Goal: Entertainment & Leisure: Consume media (video, audio)

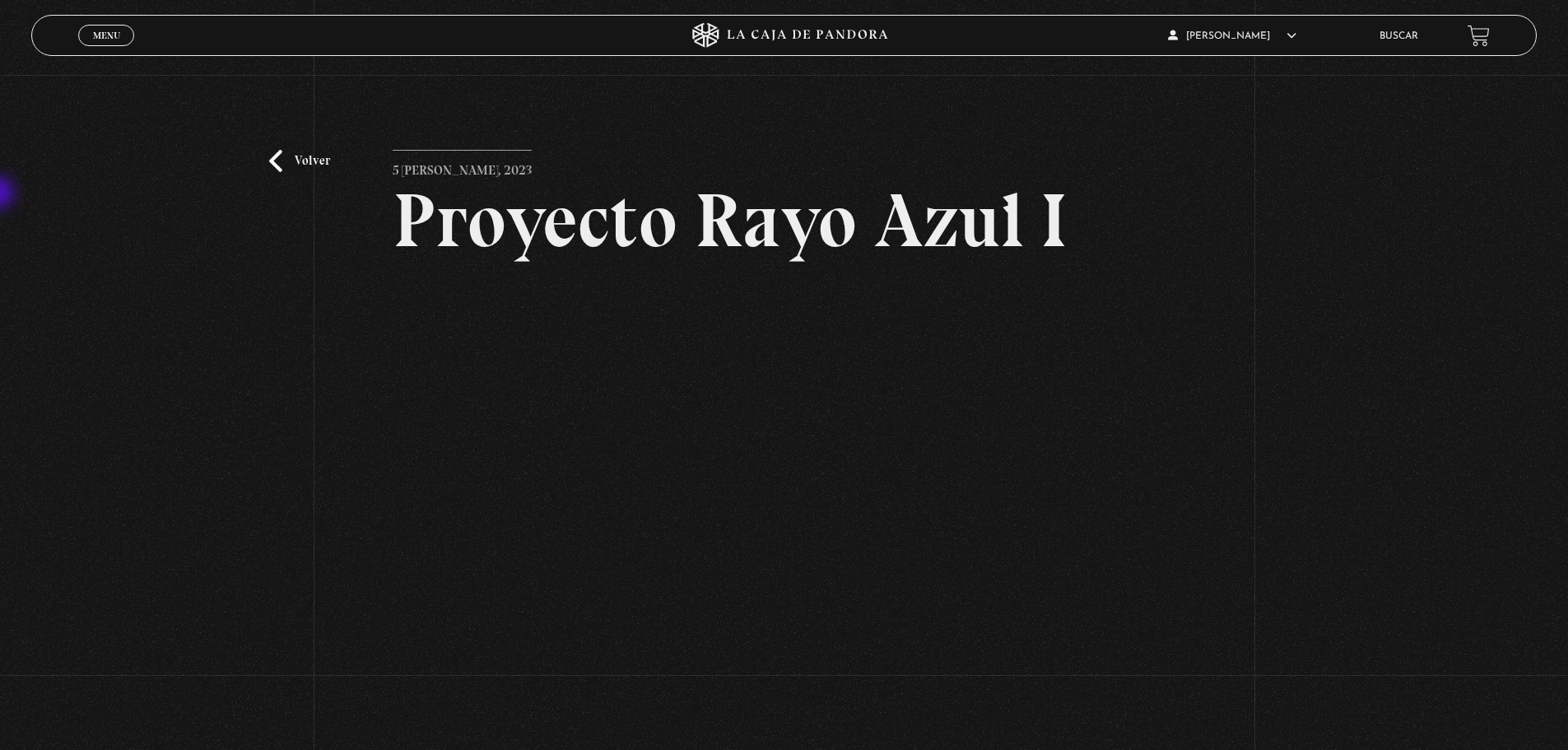
scroll to position [142, 0]
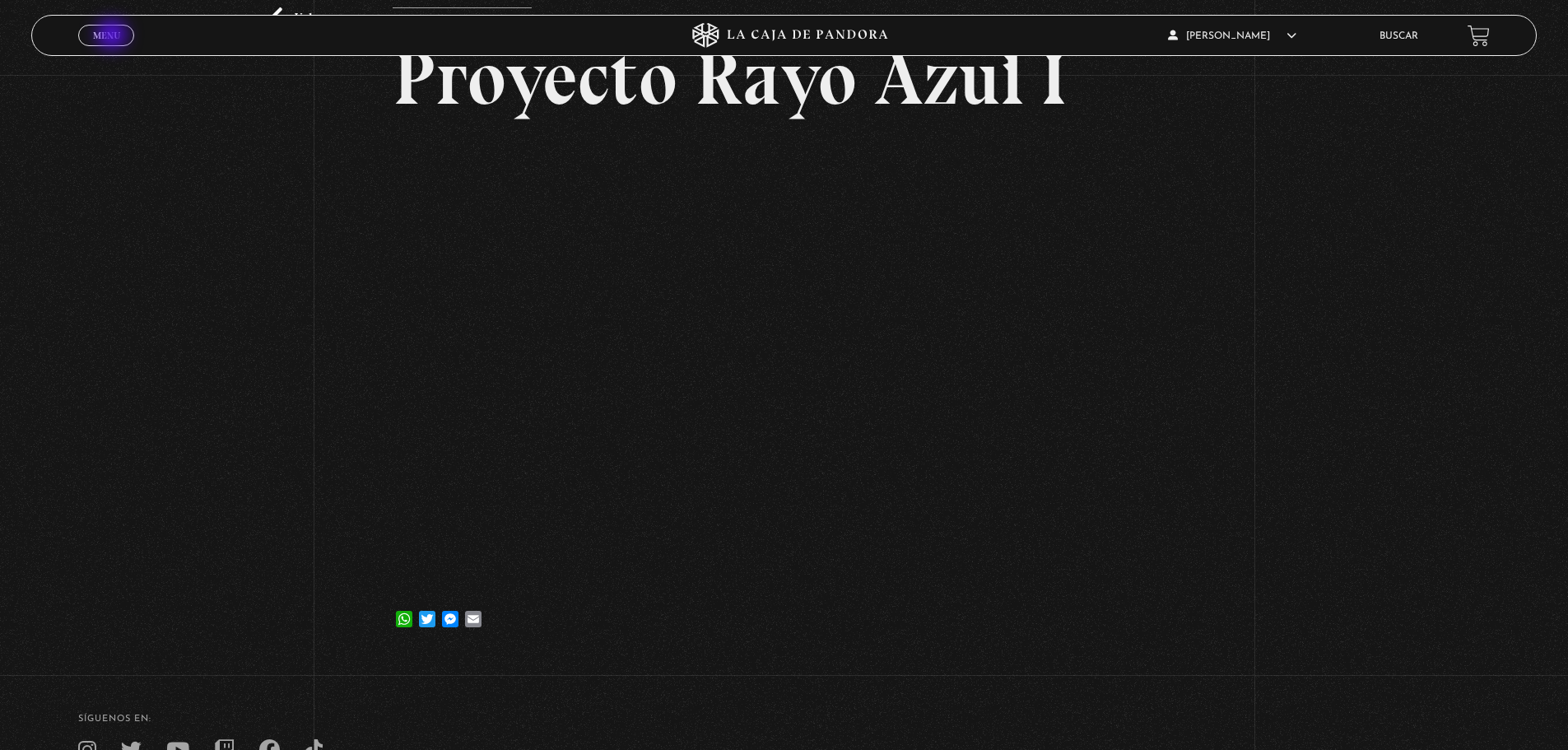
click at [114, 36] on span "Menu" at bounding box center [107, 35] width 27 height 10
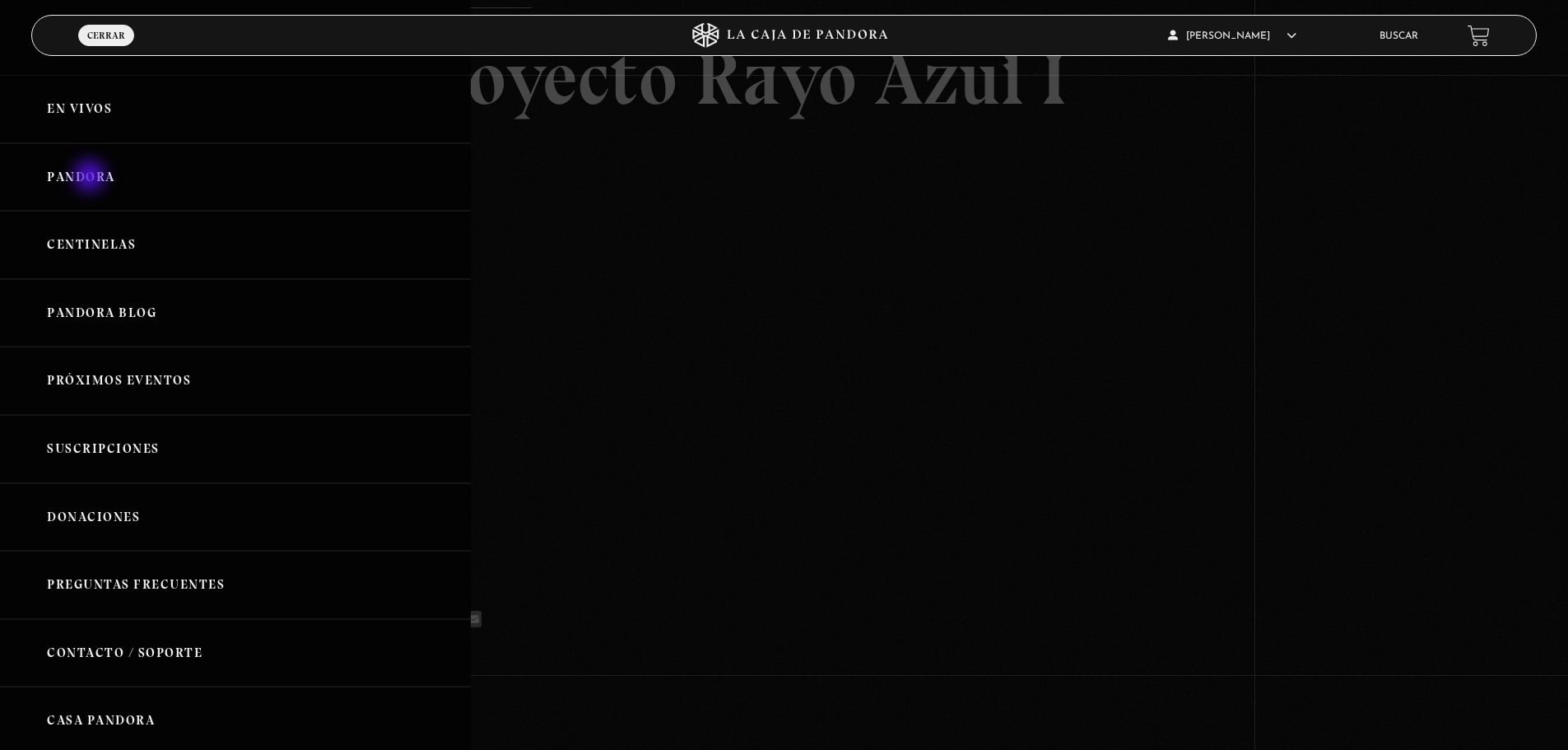
click at [92, 178] on link "Pandora" at bounding box center [236, 177] width 471 height 68
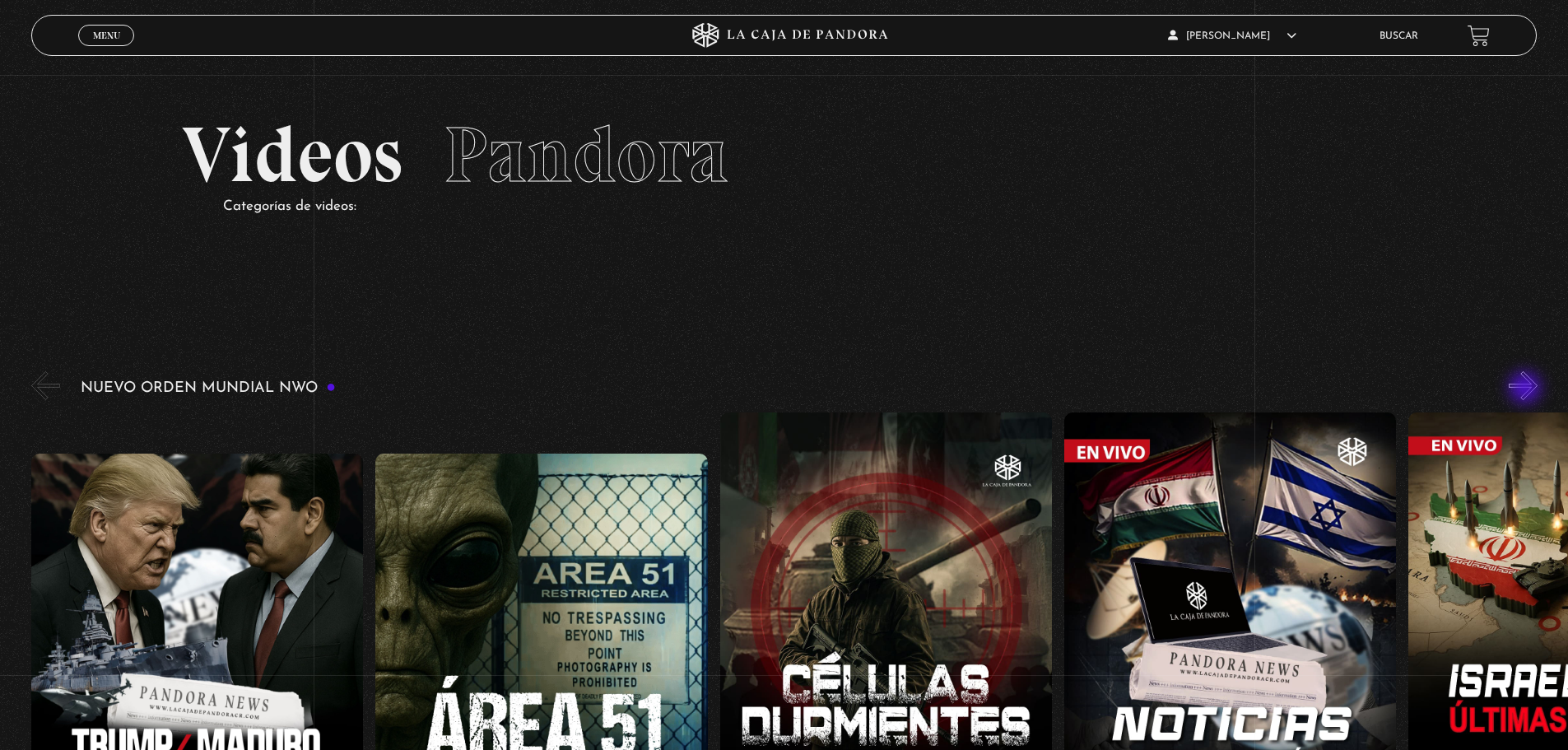
click at [1527, 390] on button "»" at bounding box center [1523, 386] width 29 height 29
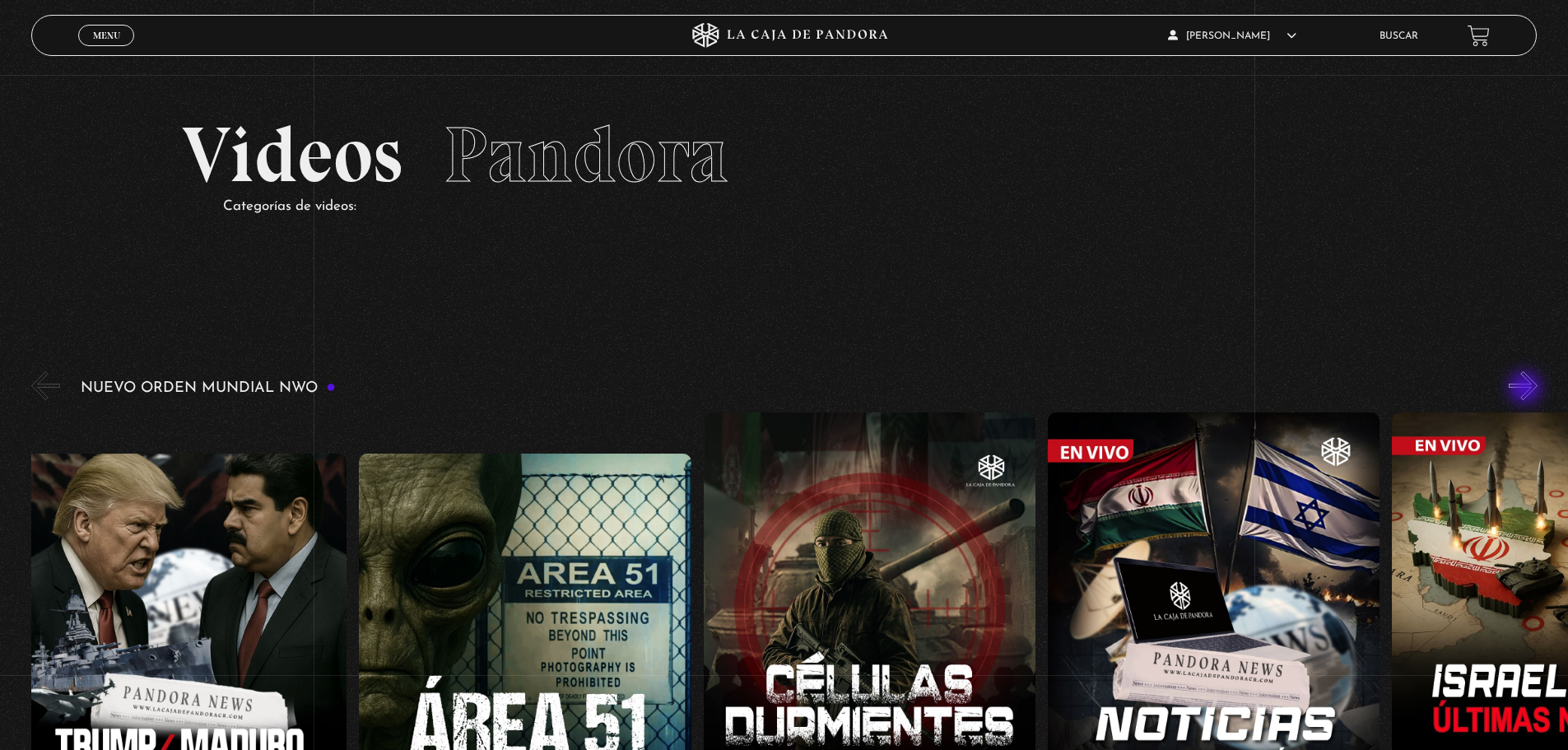
click at [1527, 390] on button "»" at bounding box center [1523, 386] width 29 height 29
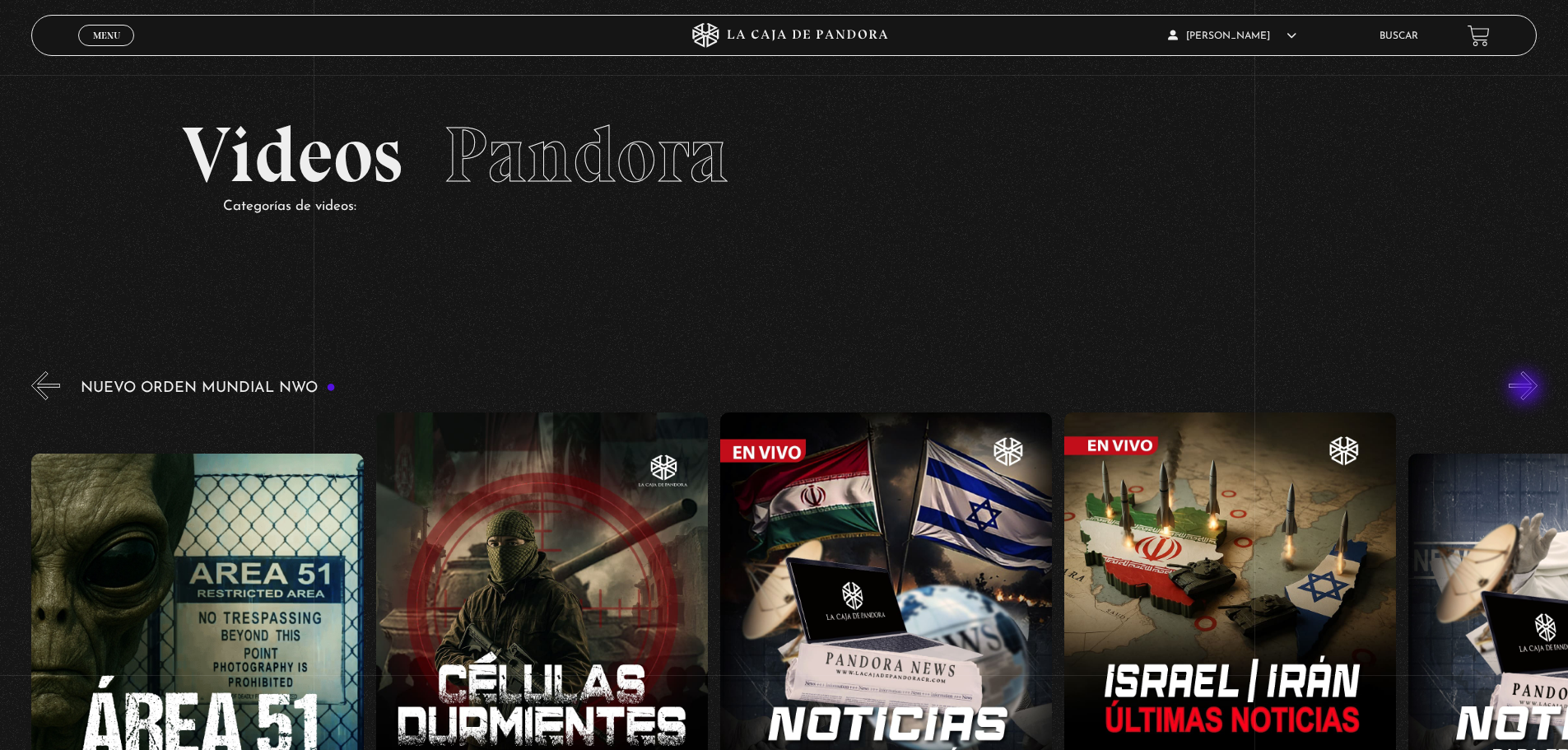
click at [1527, 390] on button "»" at bounding box center [1523, 386] width 29 height 29
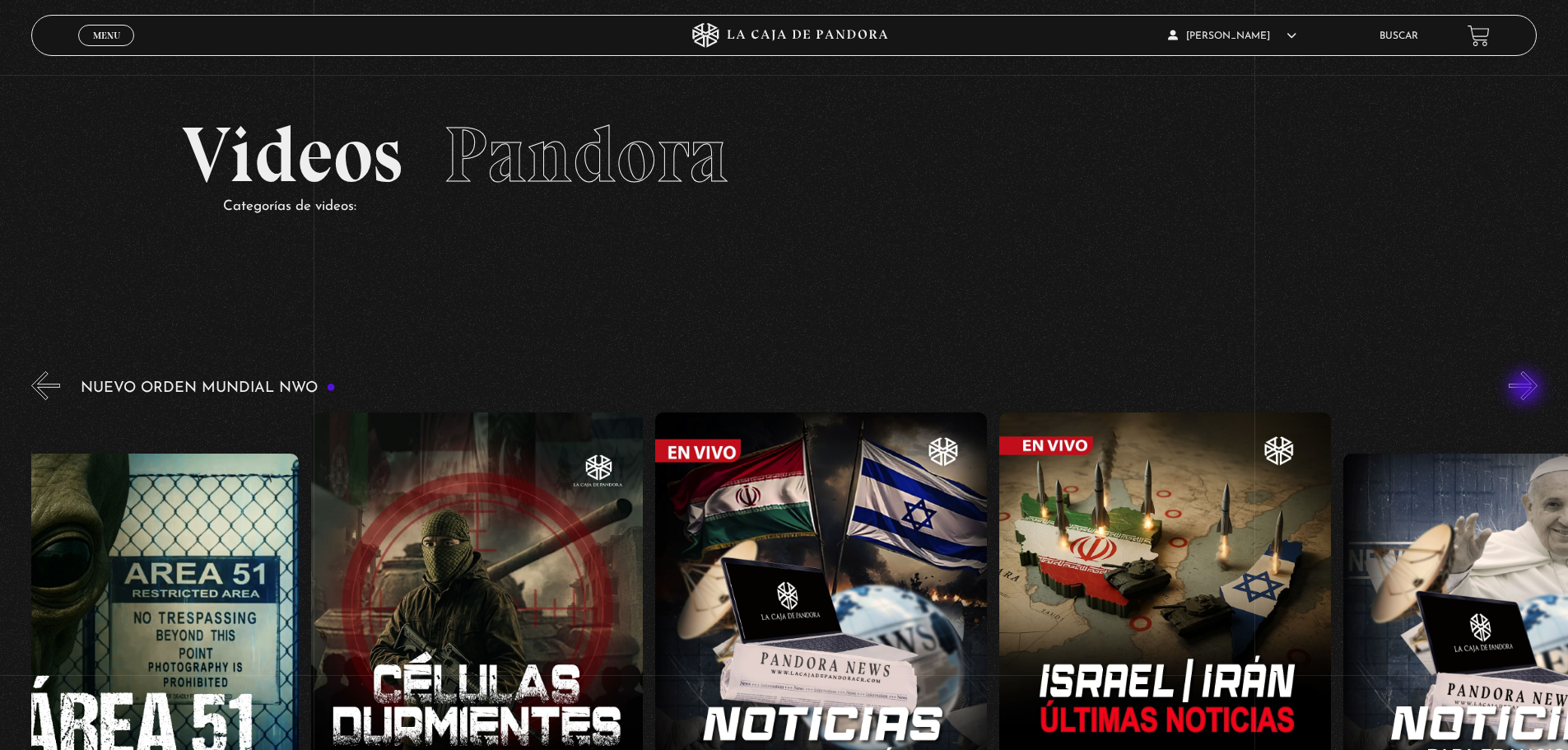
click at [1527, 390] on button "»" at bounding box center [1523, 386] width 29 height 29
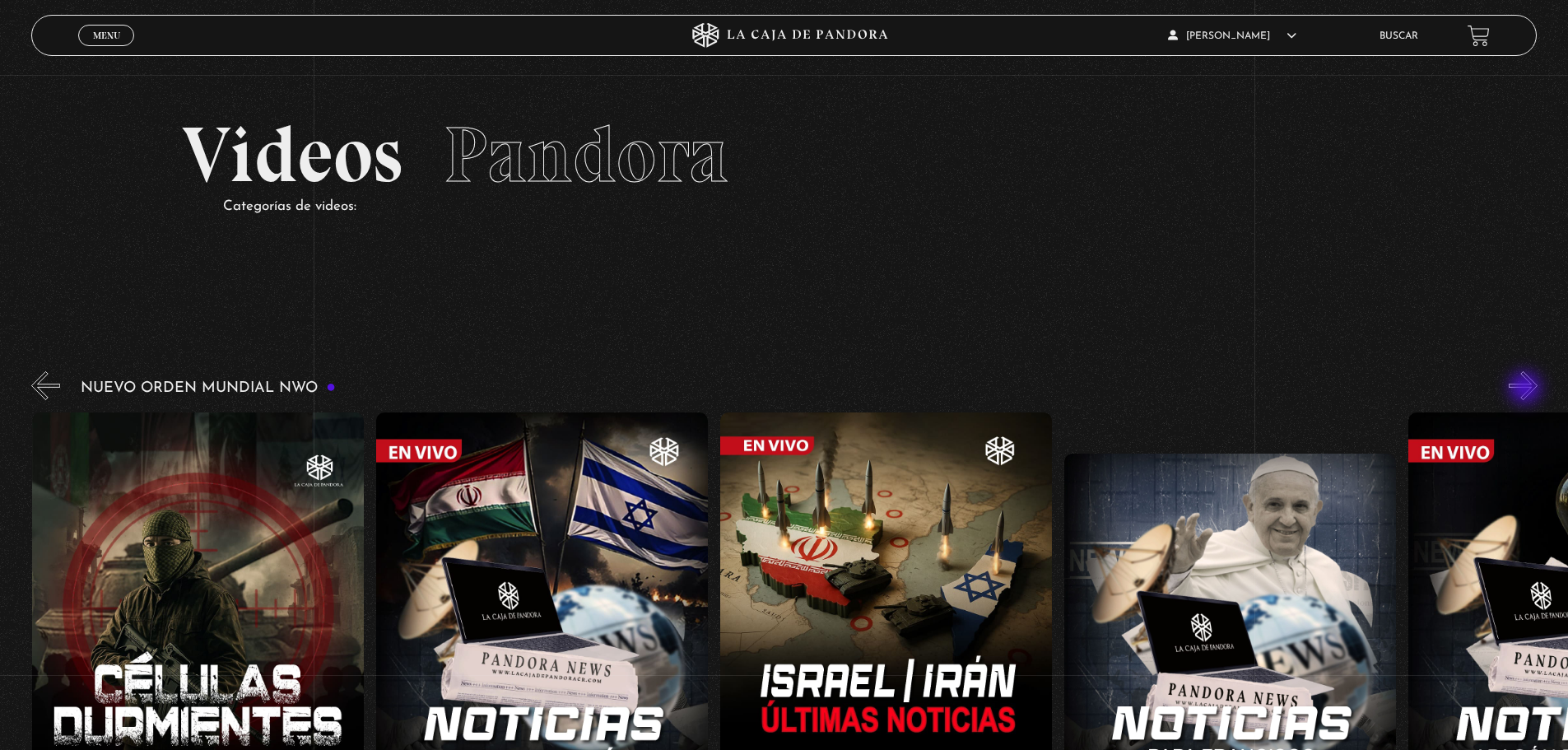
click at [1527, 390] on button "»" at bounding box center [1523, 386] width 29 height 29
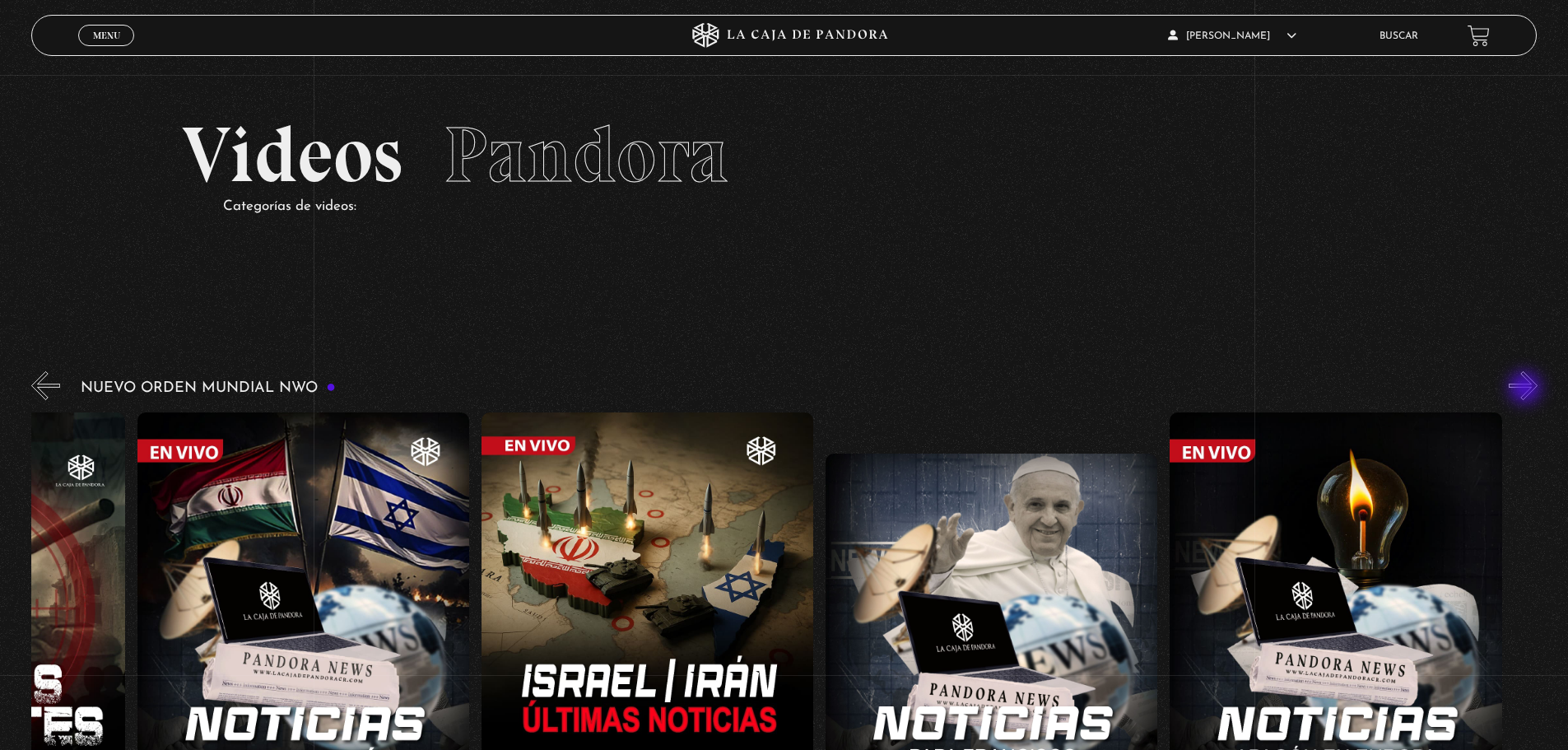
click at [1527, 390] on button "»" at bounding box center [1523, 386] width 29 height 29
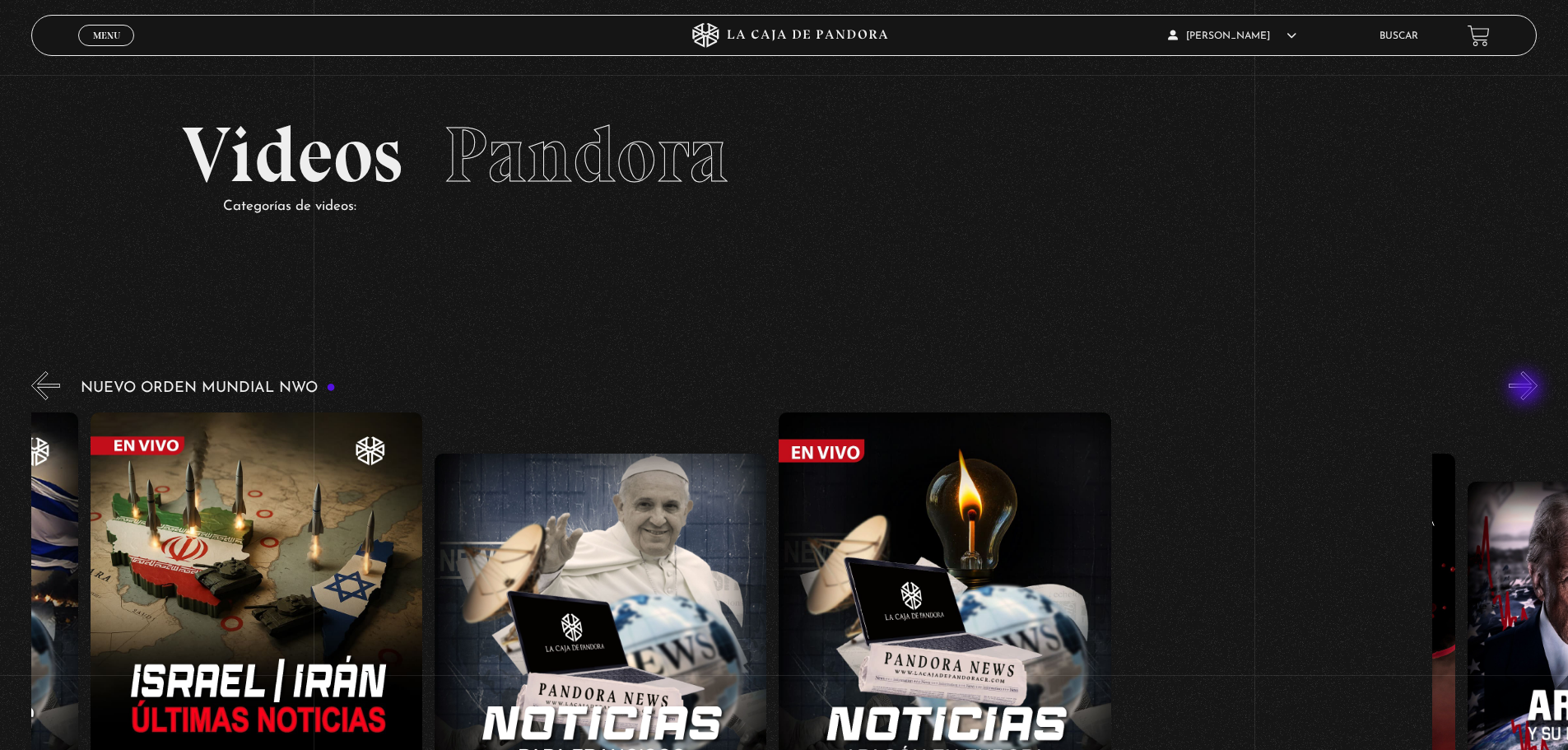
click at [1527, 390] on button "»" at bounding box center [1523, 386] width 29 height 29
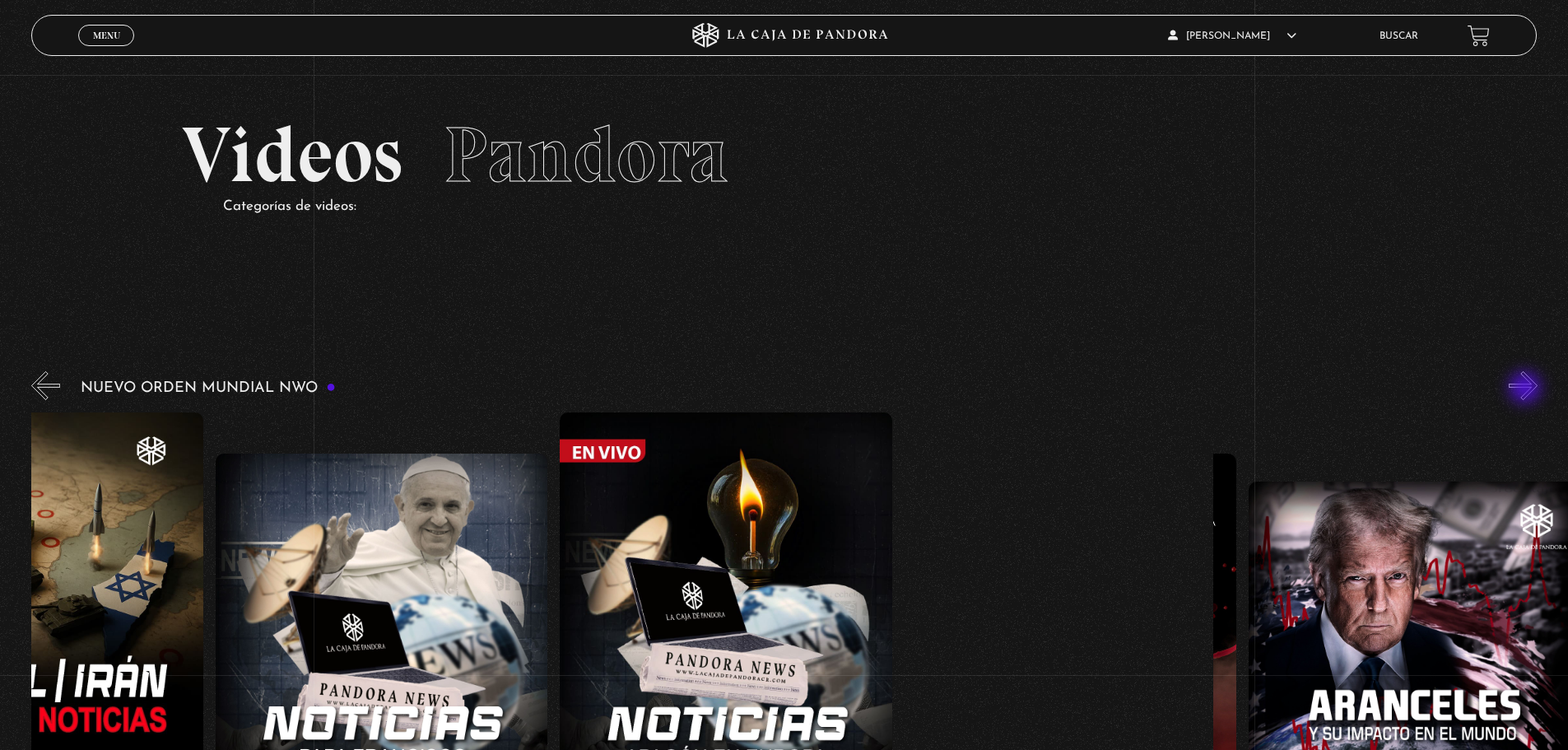
click at [1527, 390] on button "»" at bounding box center [1523, 386] width 29 height 29
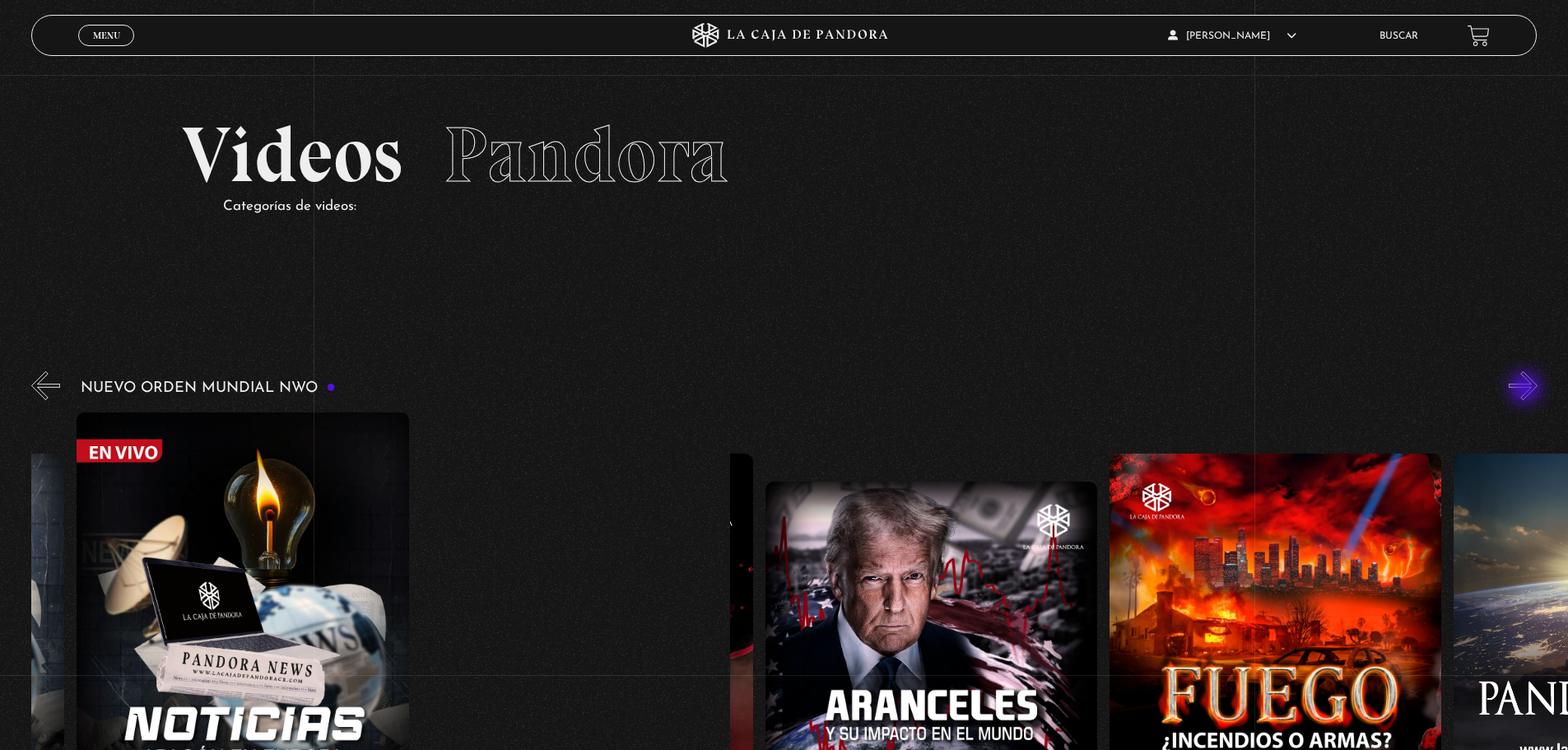
click at [1527, 390] on button "»" at bounding box center [1523, 386] width 29 height 29
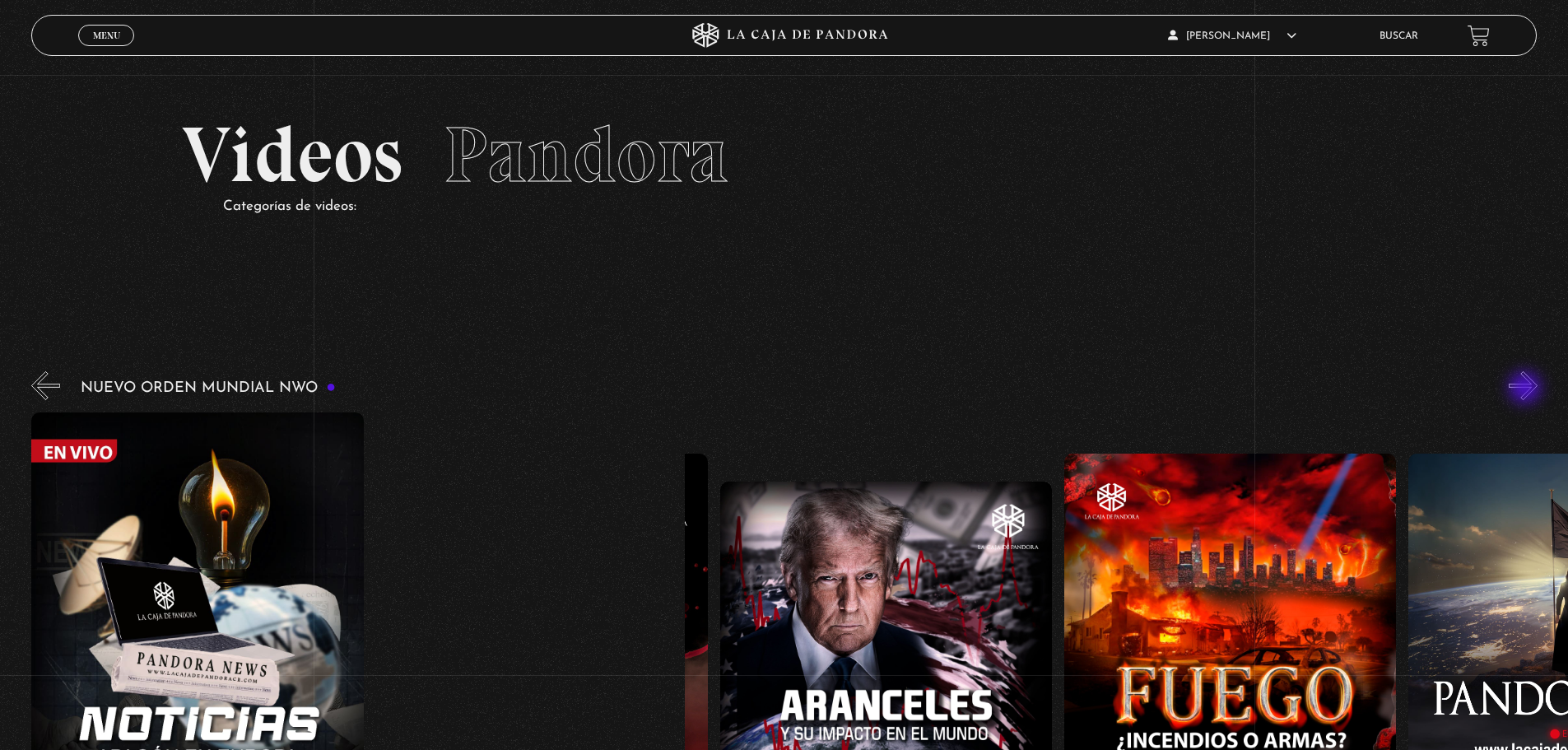
click at [1527, 390] on button "»" at bounding box center [1523, 386] width 29 height 29
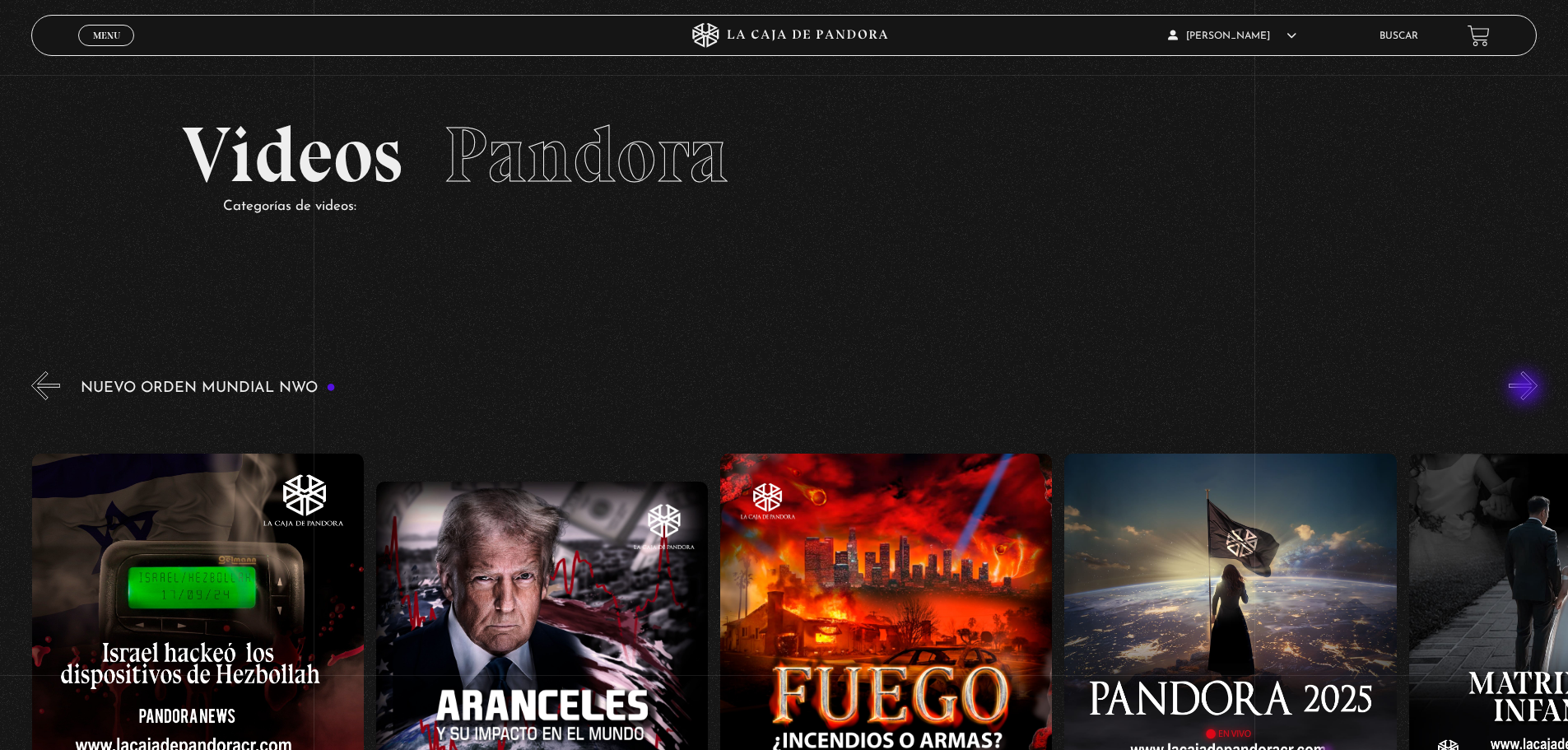
click at [1527, 390] on button "»" at bounding box center [1523, 386] width 29 height 29
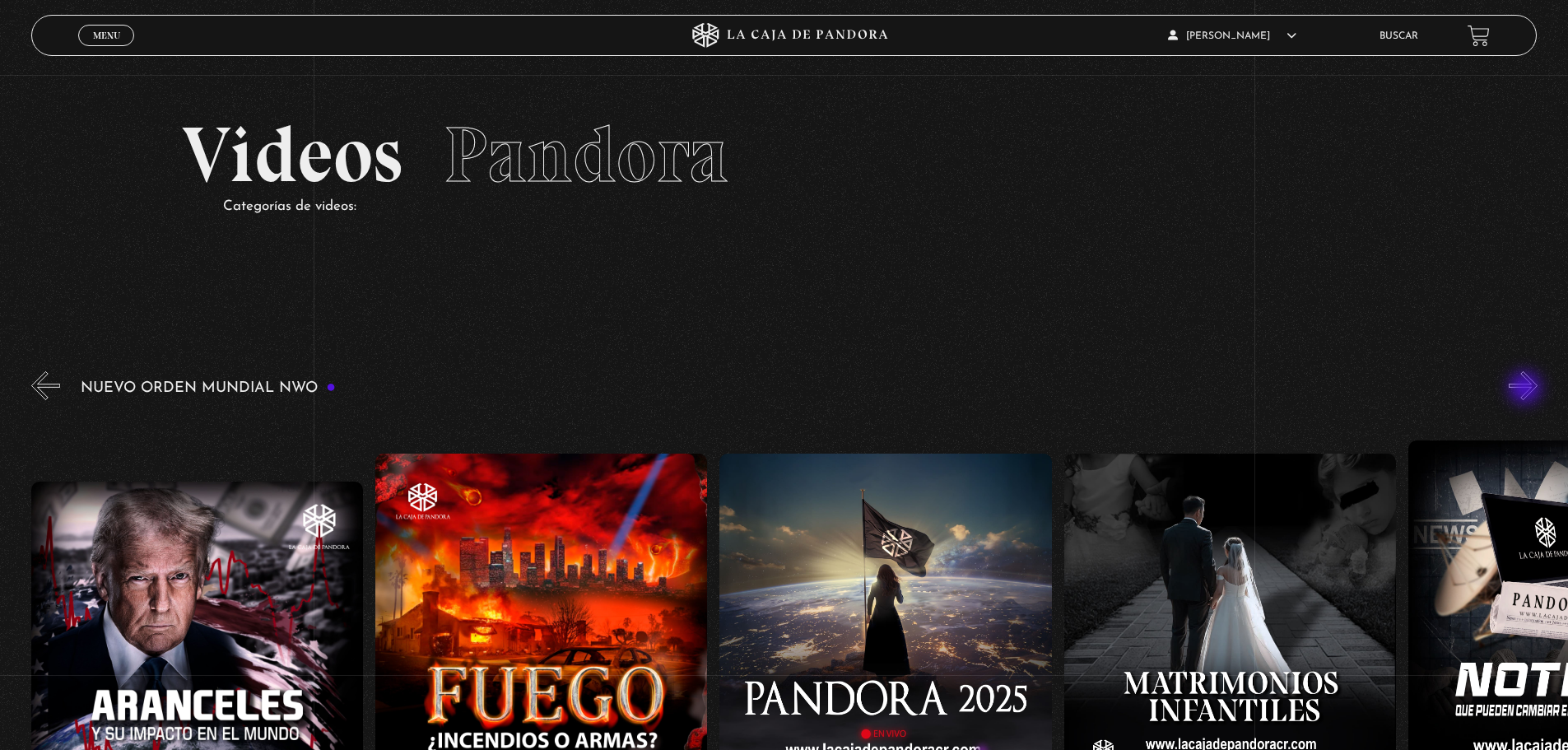
click at [1527, 390] on button "»" at bounding box center [1523, 386] width 29 height 29
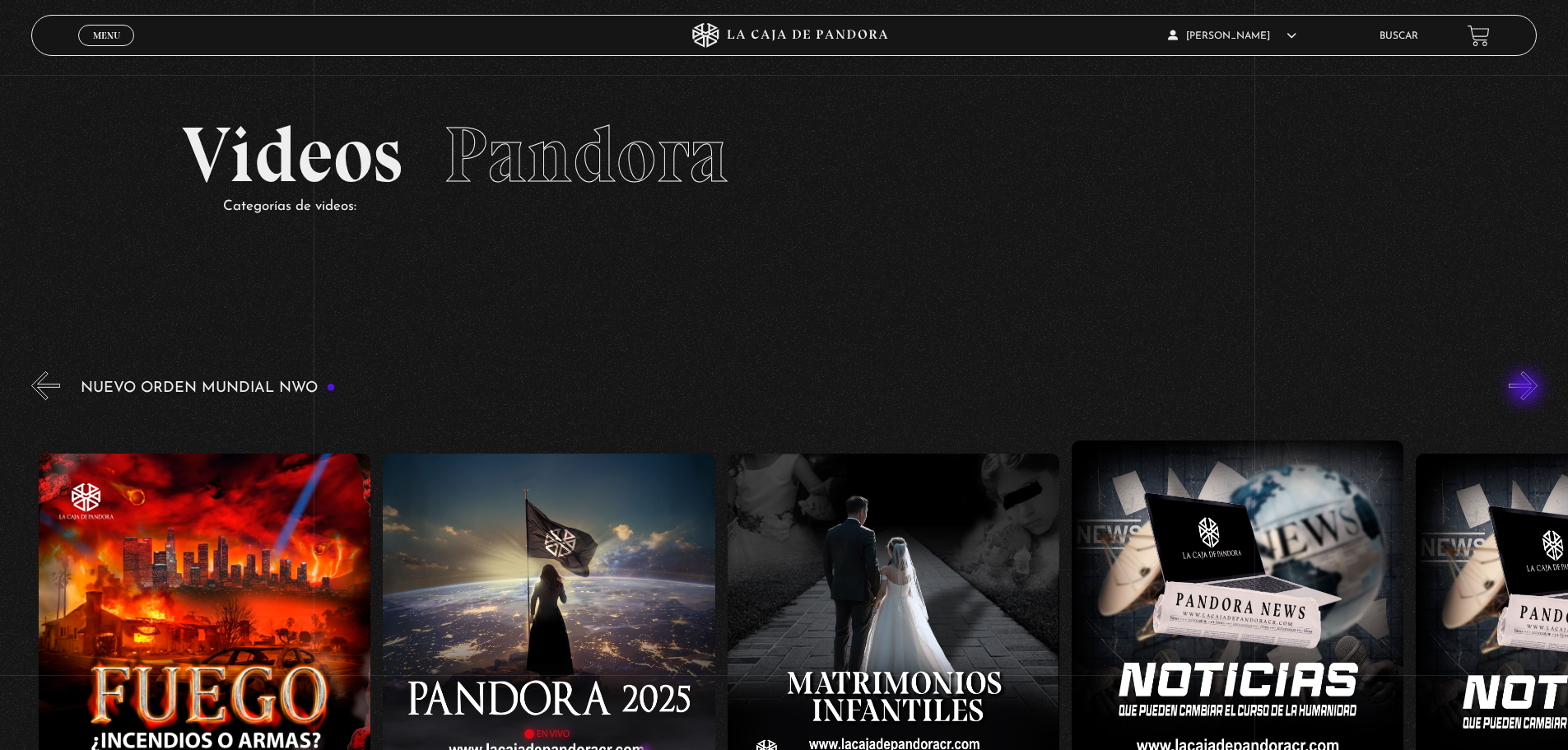
click at [1527, 390] on button "»" at bounding box center [1523, 386] width 29 height 29
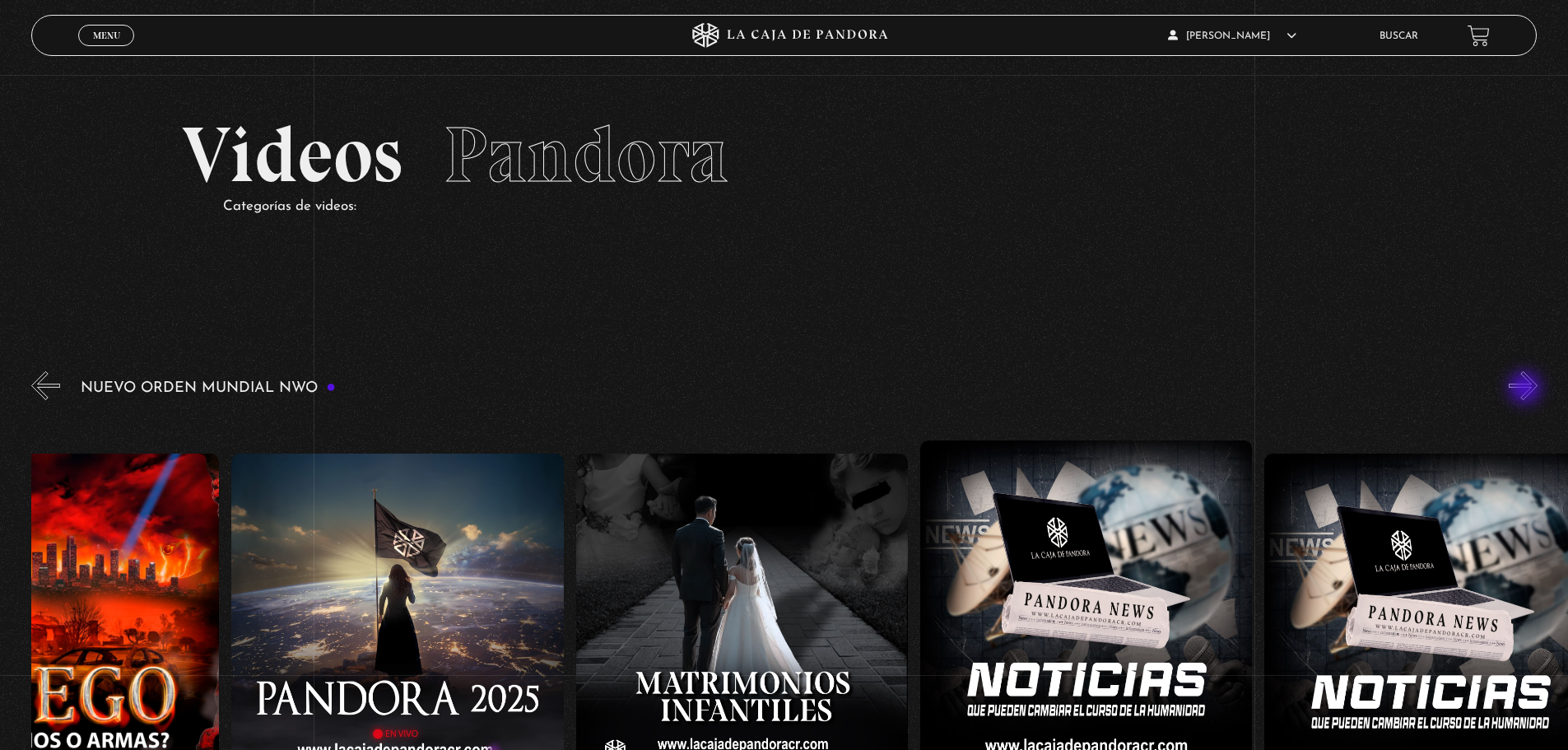
click at [1527, 390] on button "»" at bounding box center [1523, 386] width 29 height 29
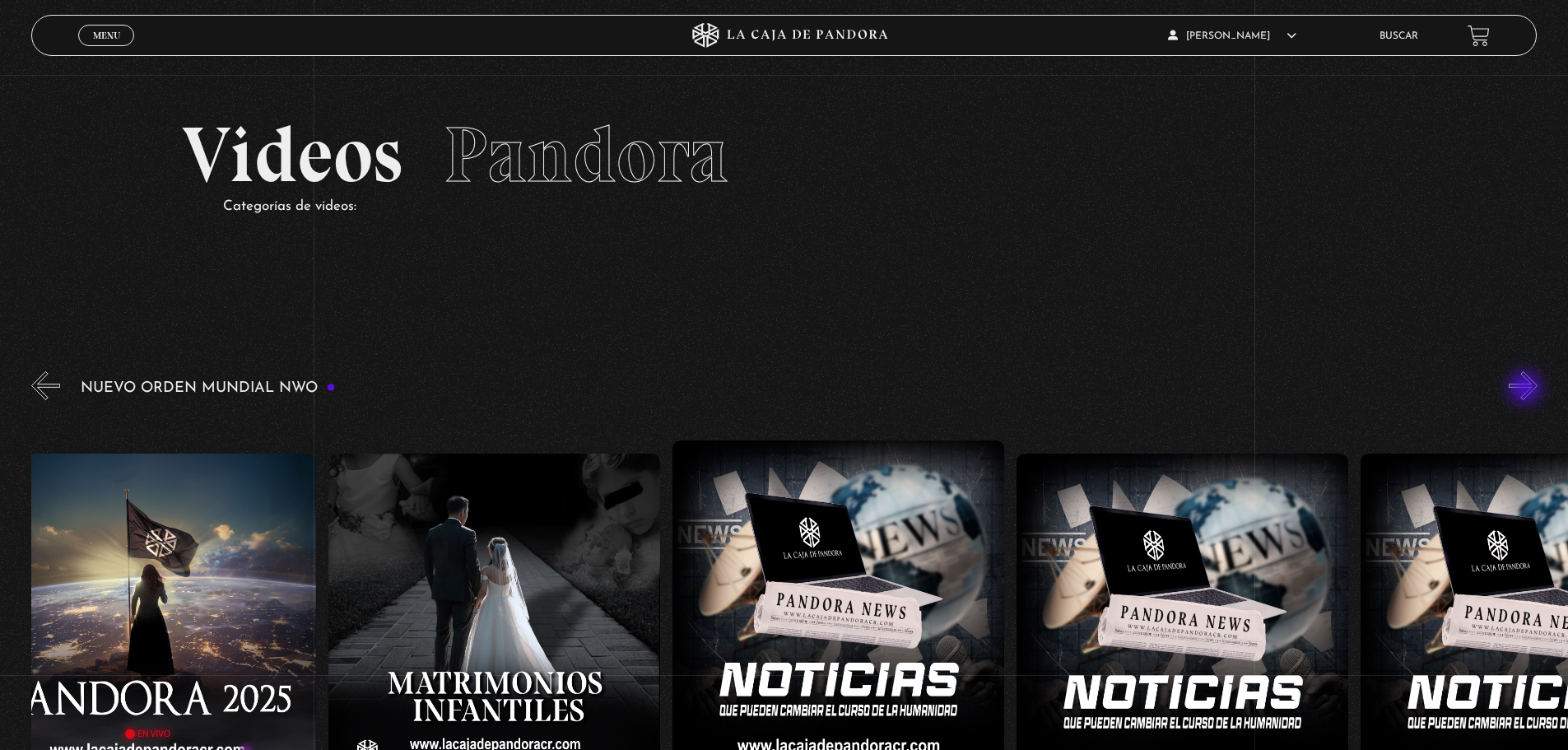
click at [1527, 390] on button "»" at bounding box center [1523, 386] width 29 height 29
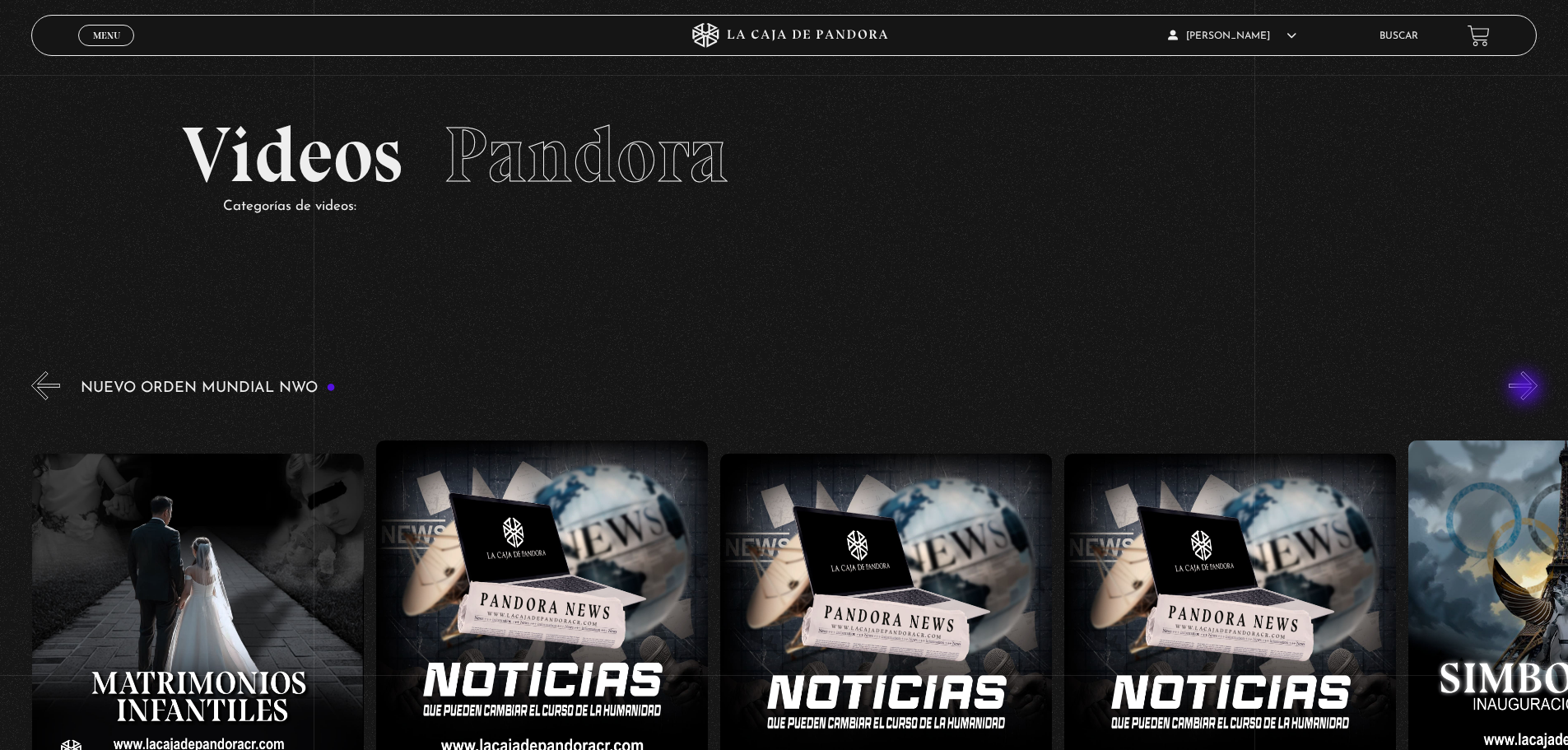
click at [1527, 390] on button "»" at bounding box center [1523, 386] width 29 height 29
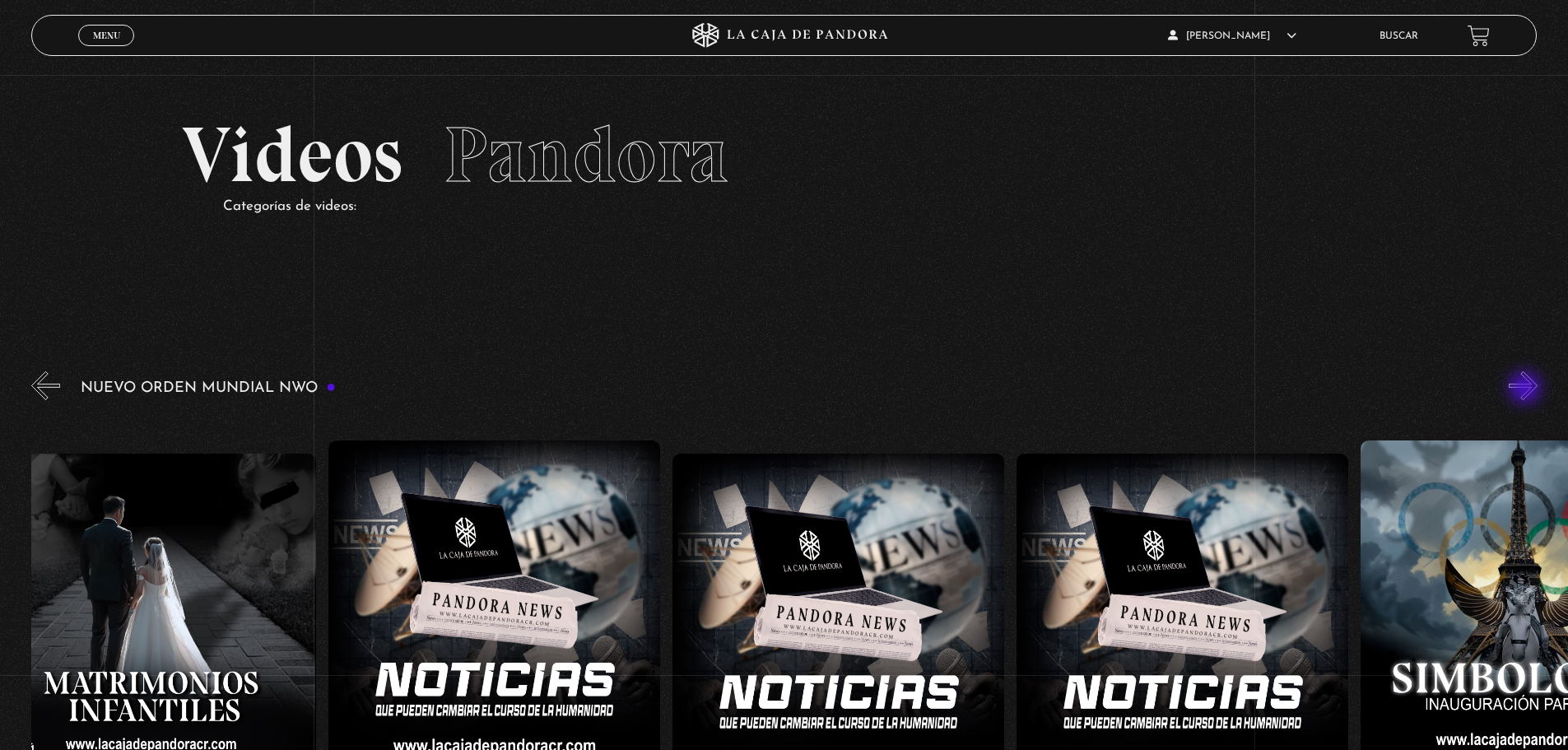
click at [1527, 390] on button "»" at bounding box center [1523, 386] width 29 height 29
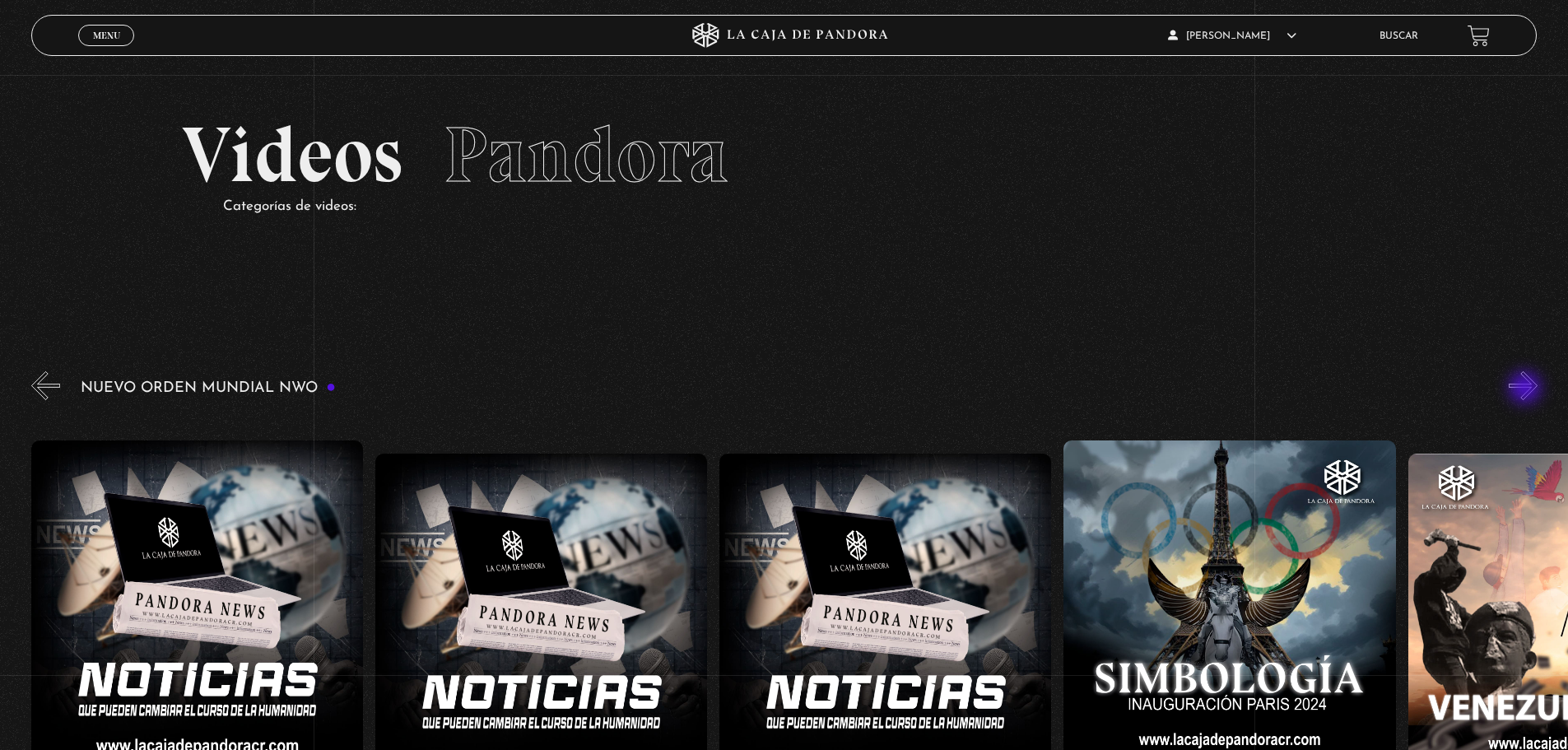
click at [1527, 390] on button "»" at bounding box center [1523, 386] width 29 height 29
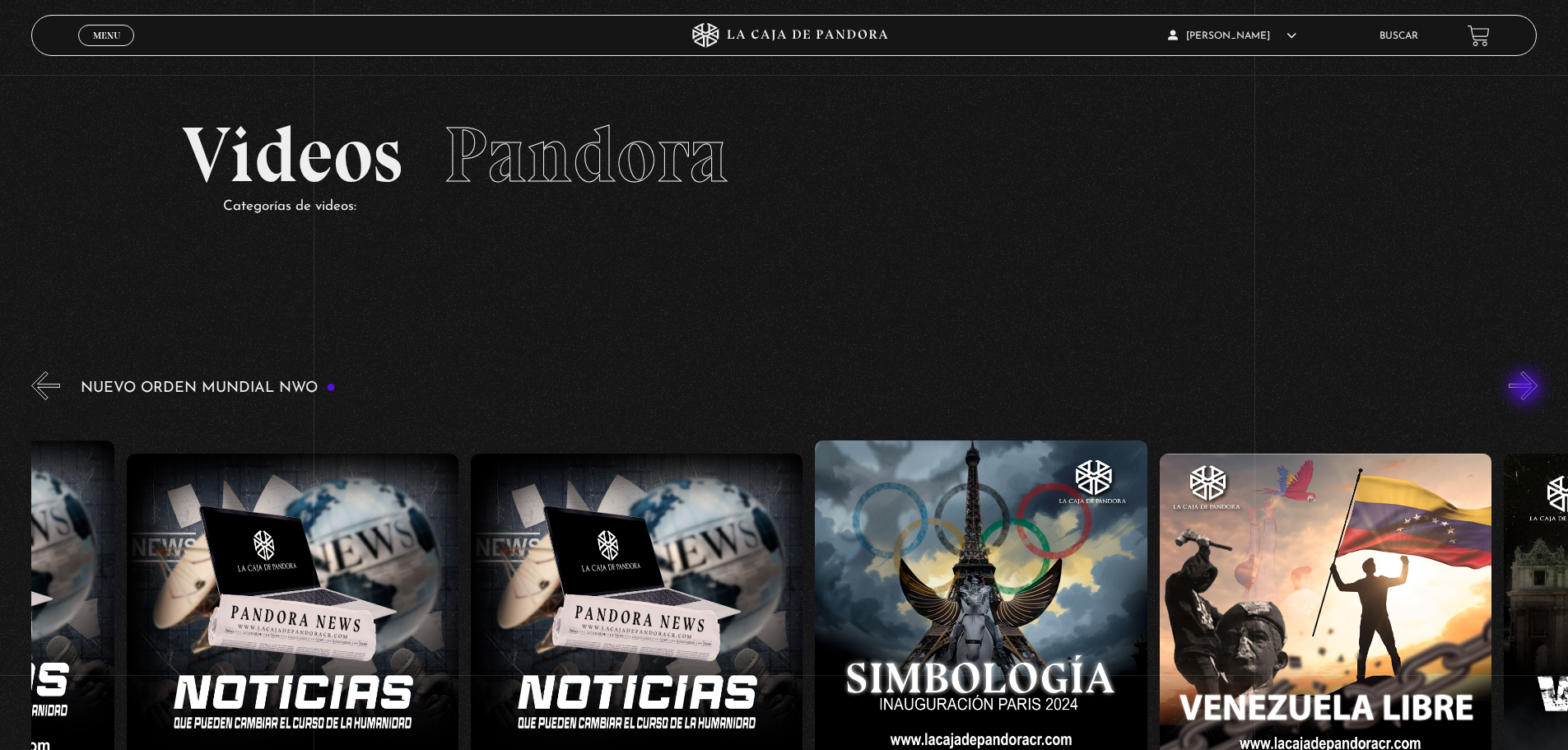
click at [1527, 390] on button "»" at bounding box center [1523, 386] width 29 height 29
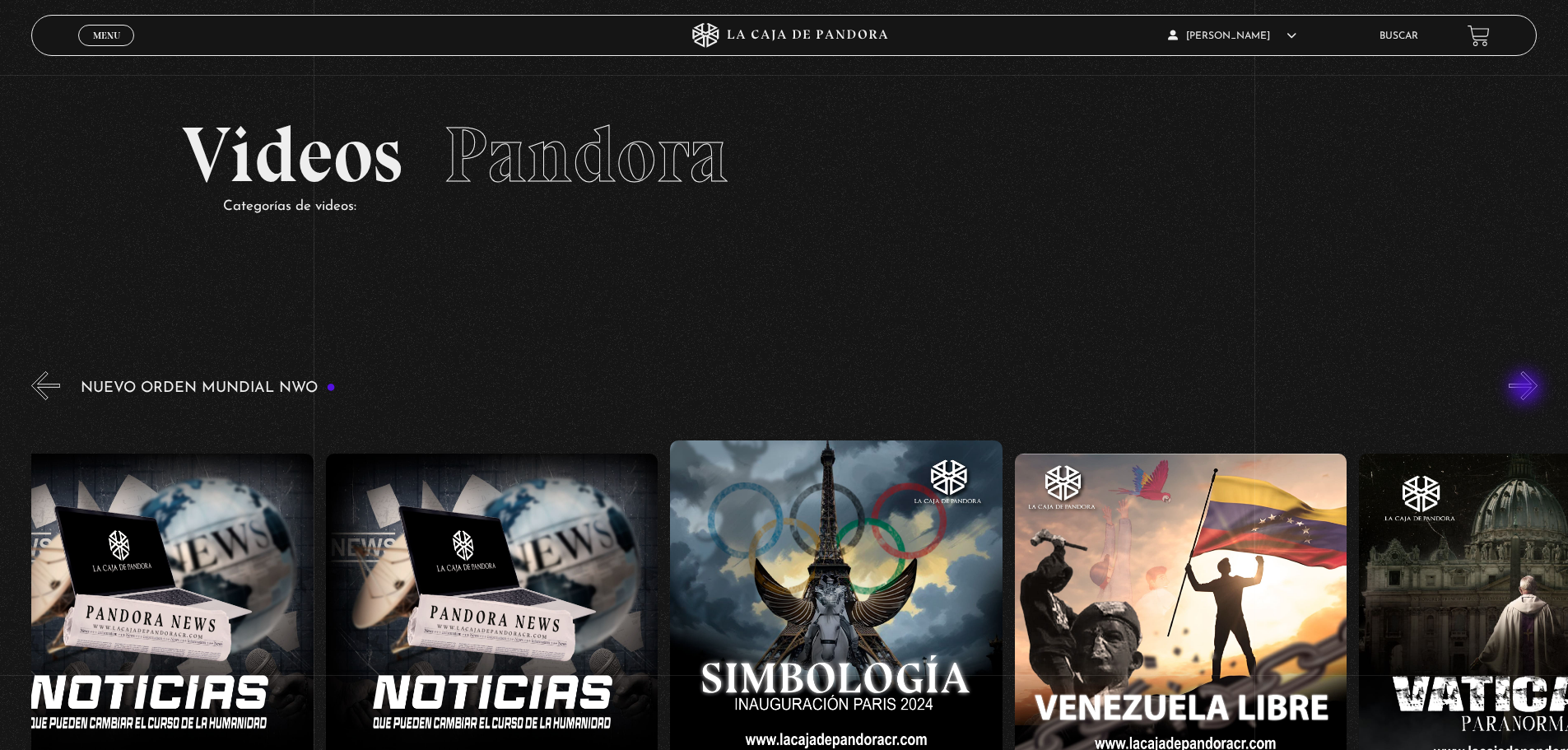
click at [1527, 390] on button "»" at bounding box center [1523, 386] width 29 height 29
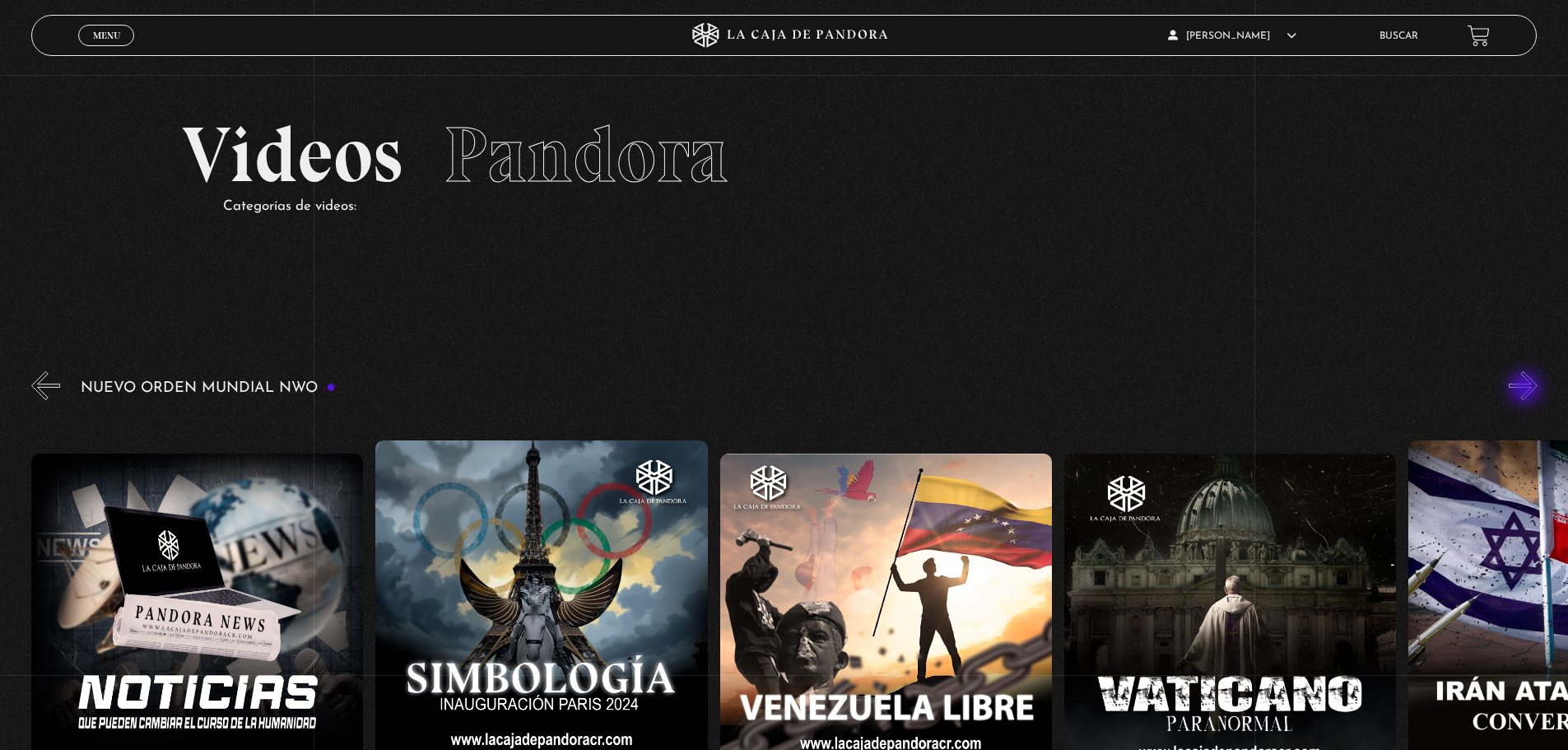
click at [1527, 390] on button "»" at bounding box center [1523, 386] width 29 height 29
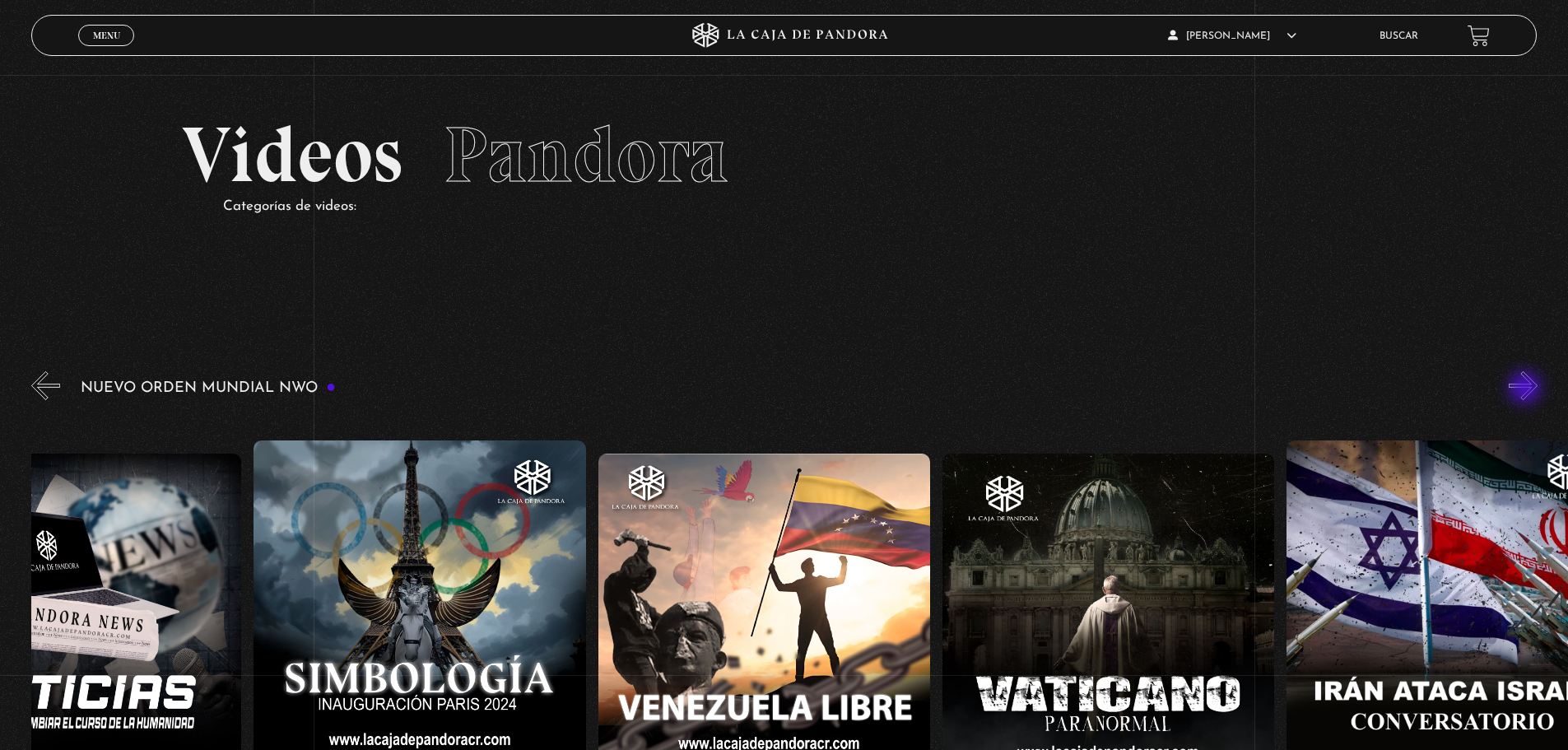
click at [1527, 390] on button "»" at bounding box center [1523, 386] width 29 height 29
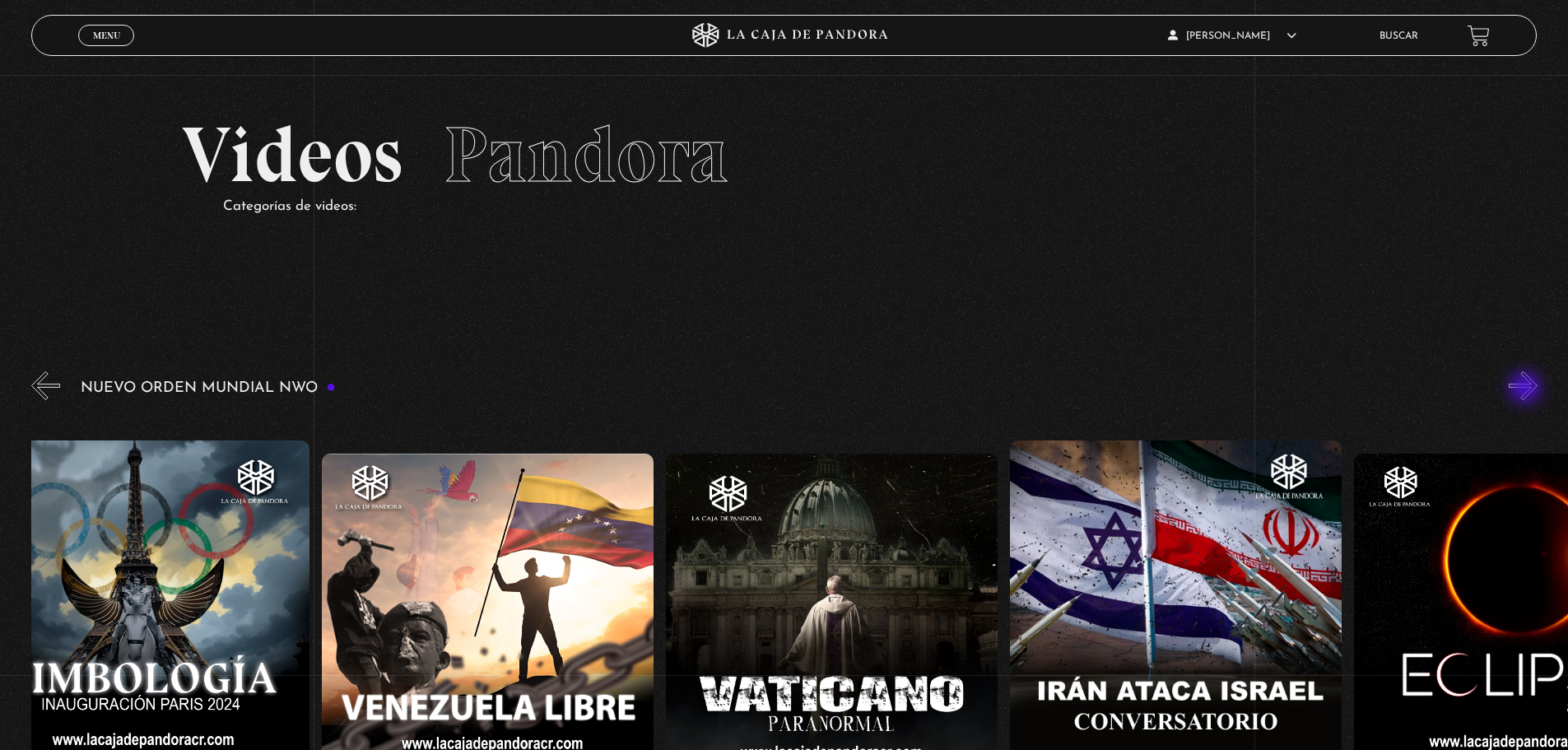
click at [1527, 390] on button "»" at bounding box center [1523, 386] width 29 height 29
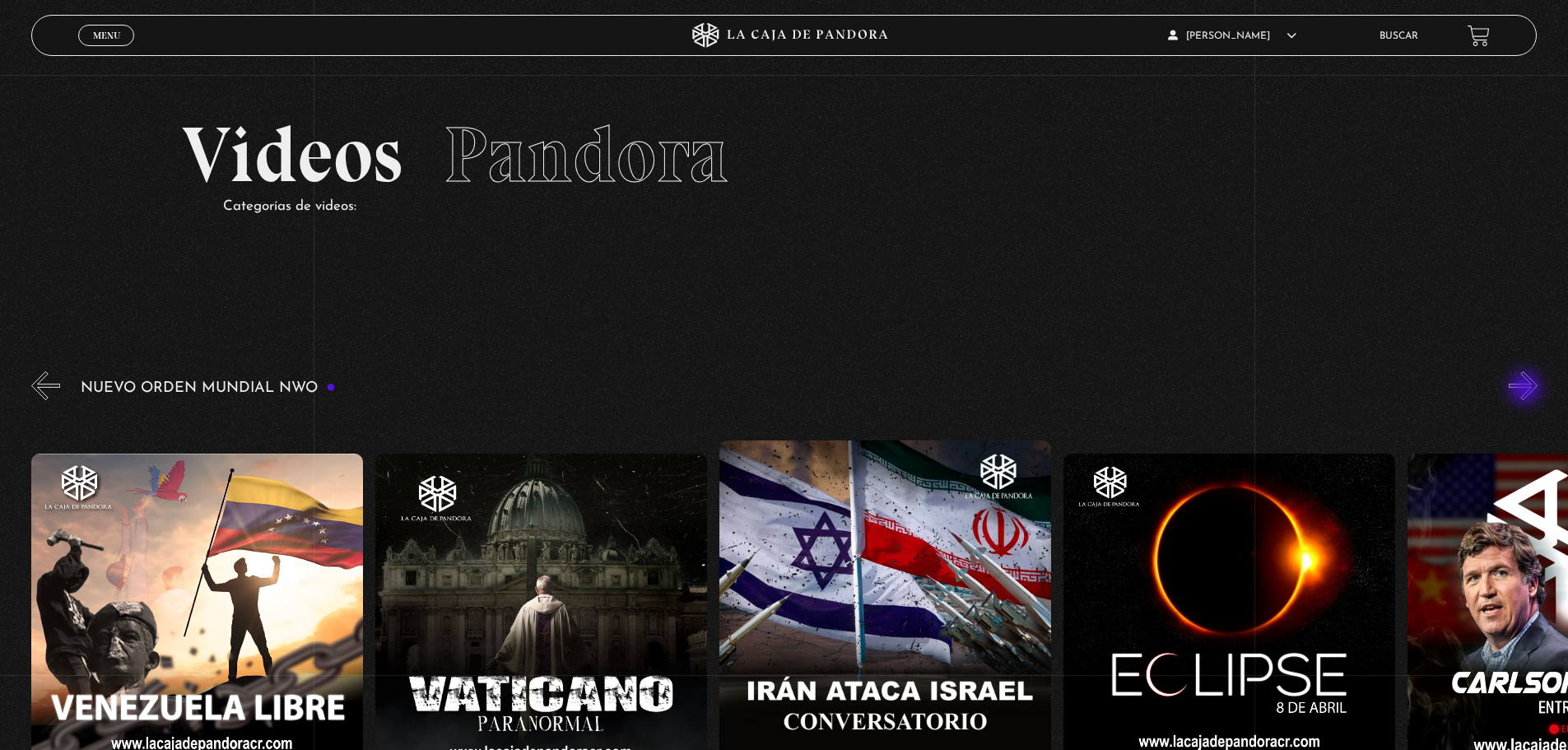
click at [1527, 390] on button "»" at bounding box center [1523, 386] width 29 height 29
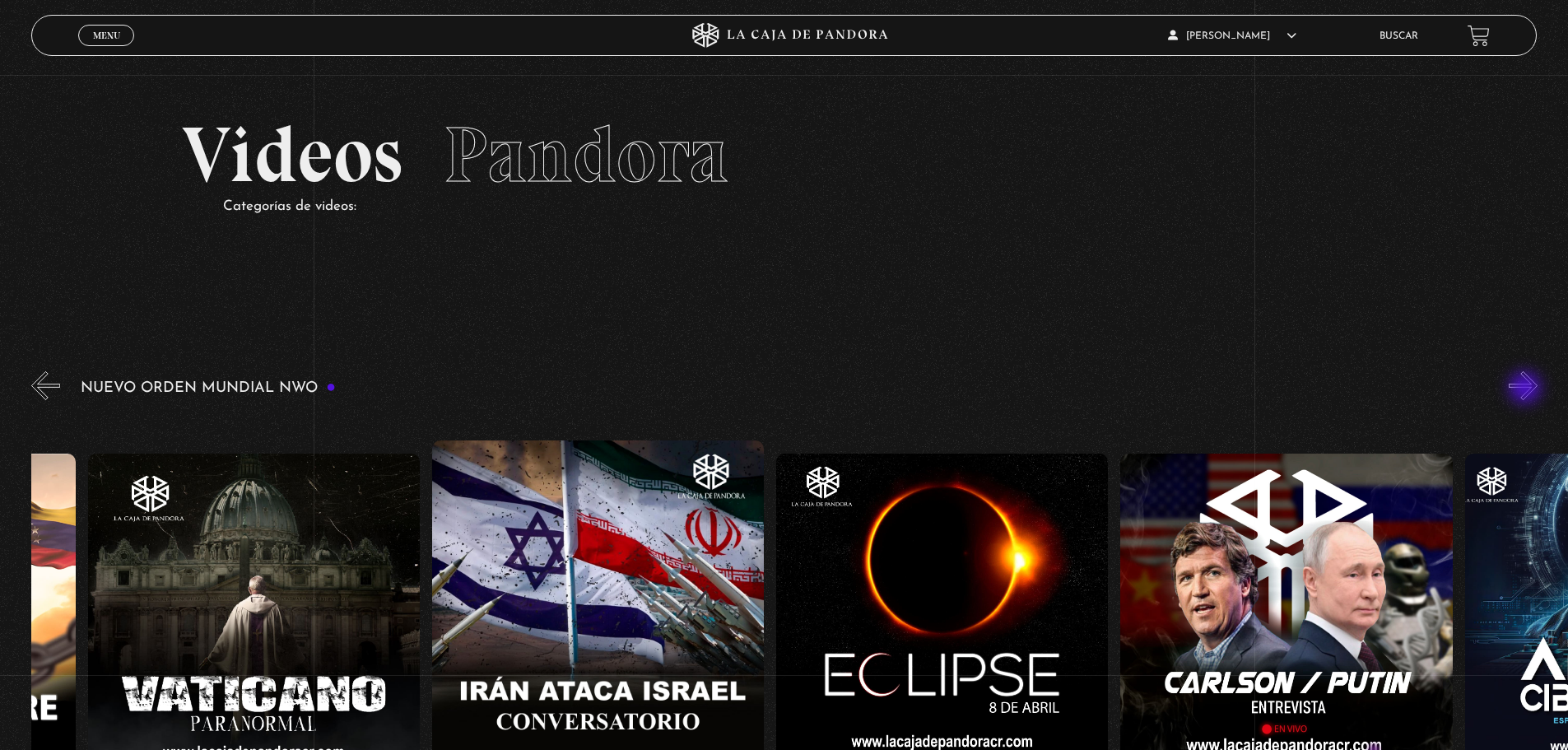
click at [1527, 390] on button "»" at bounding box center [1523, 386] width 29 height 29
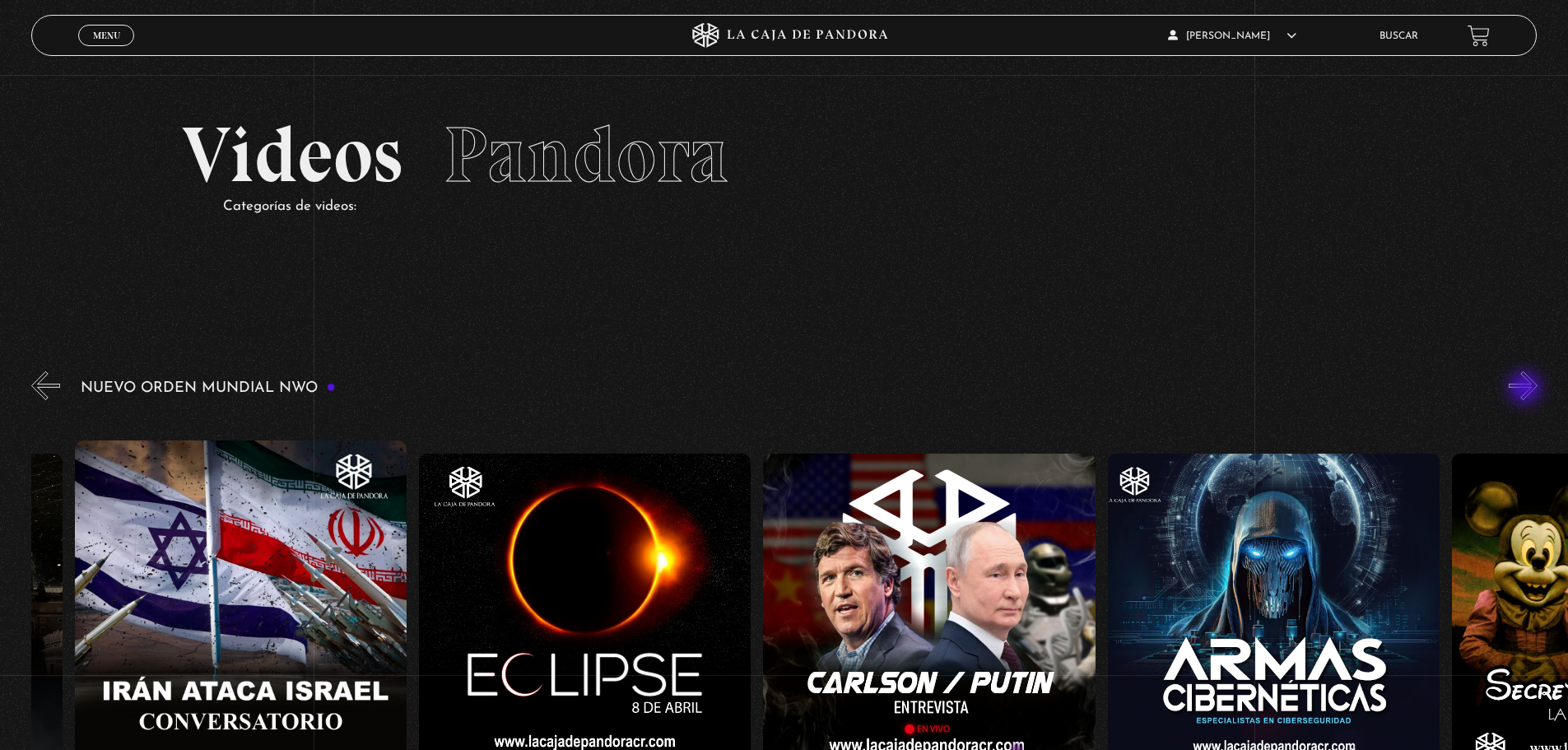
click at [1527, 390] on button "»" at bounding box center [1523, 386] width 29 height 29
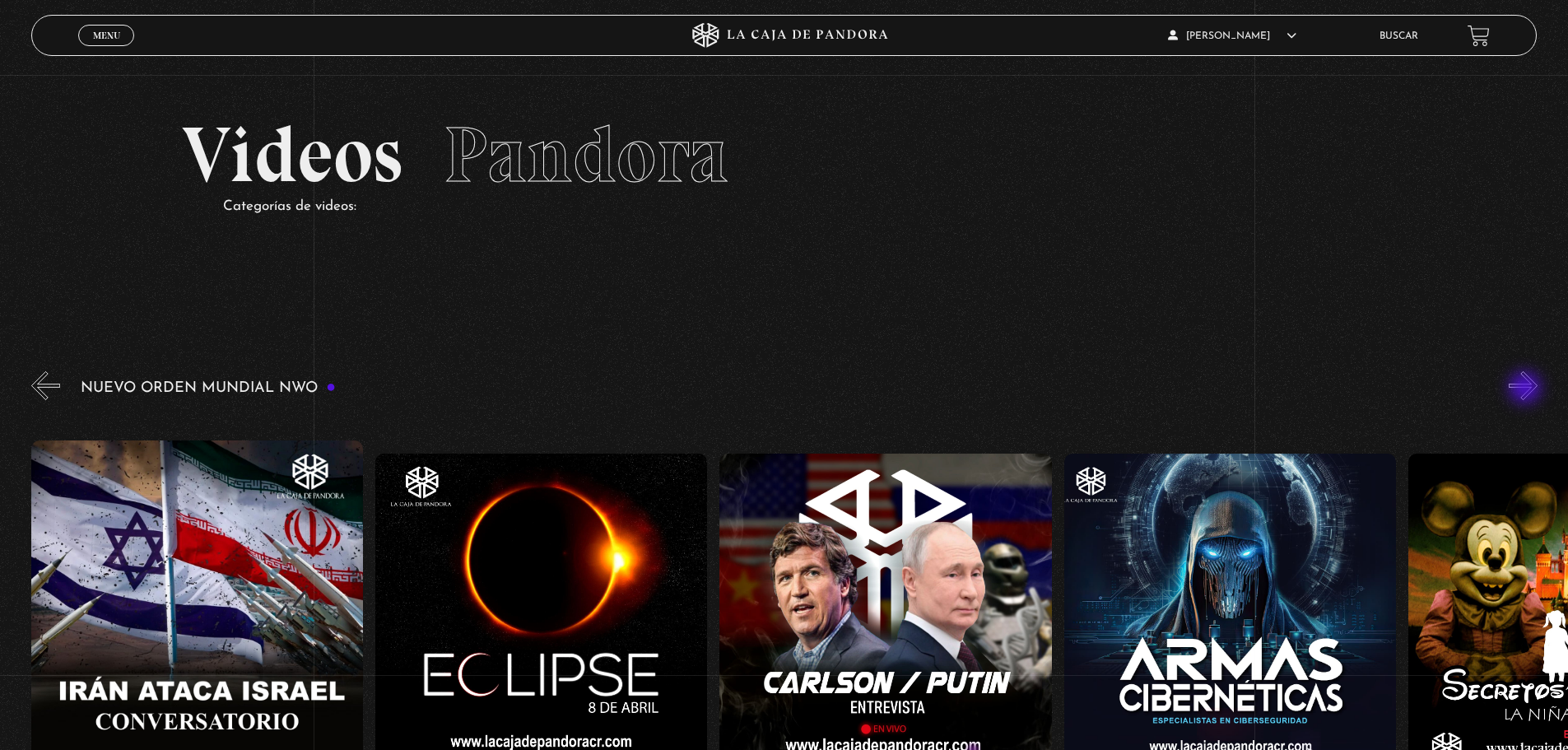
scroll to position [0, 6195]
click at [1527, 390] on button "»" at bounding box center [1523, 386] width 29 height 29
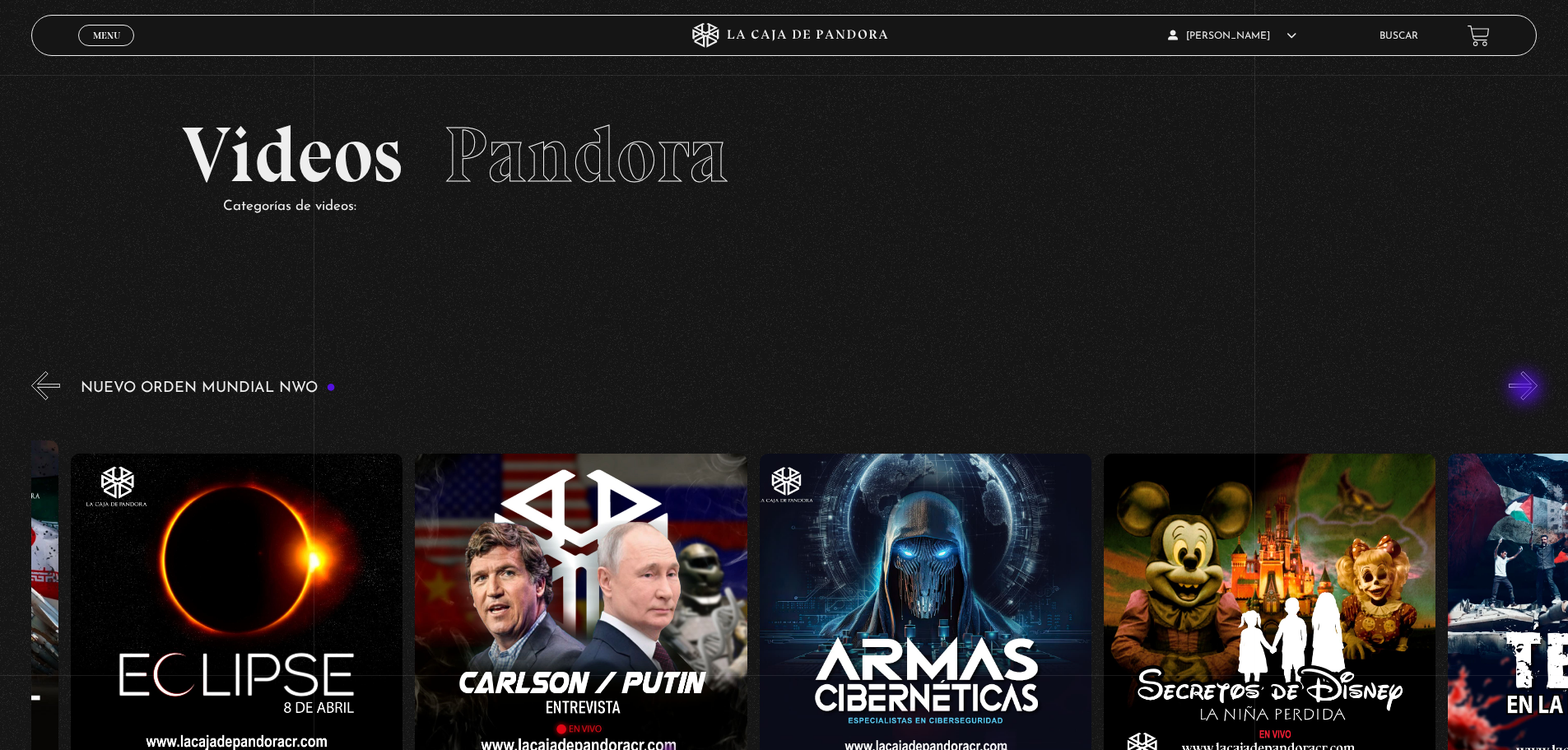
click at [1527, 390] on button "»" at bounding box center [1523, 386] width 29 height 29
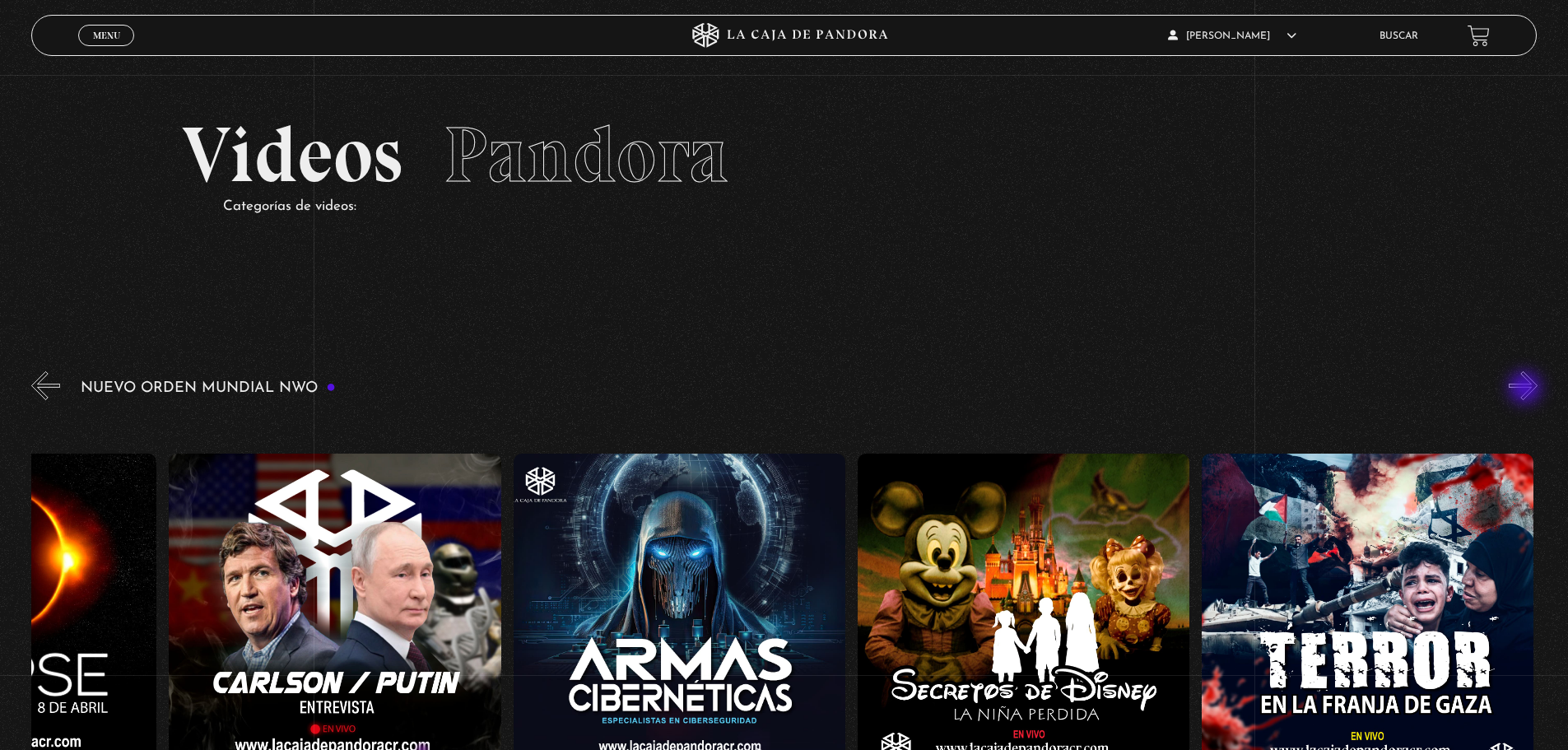
click at [1527, 390] on button "»" at bounding box center [1523, 386] width 29 height 29
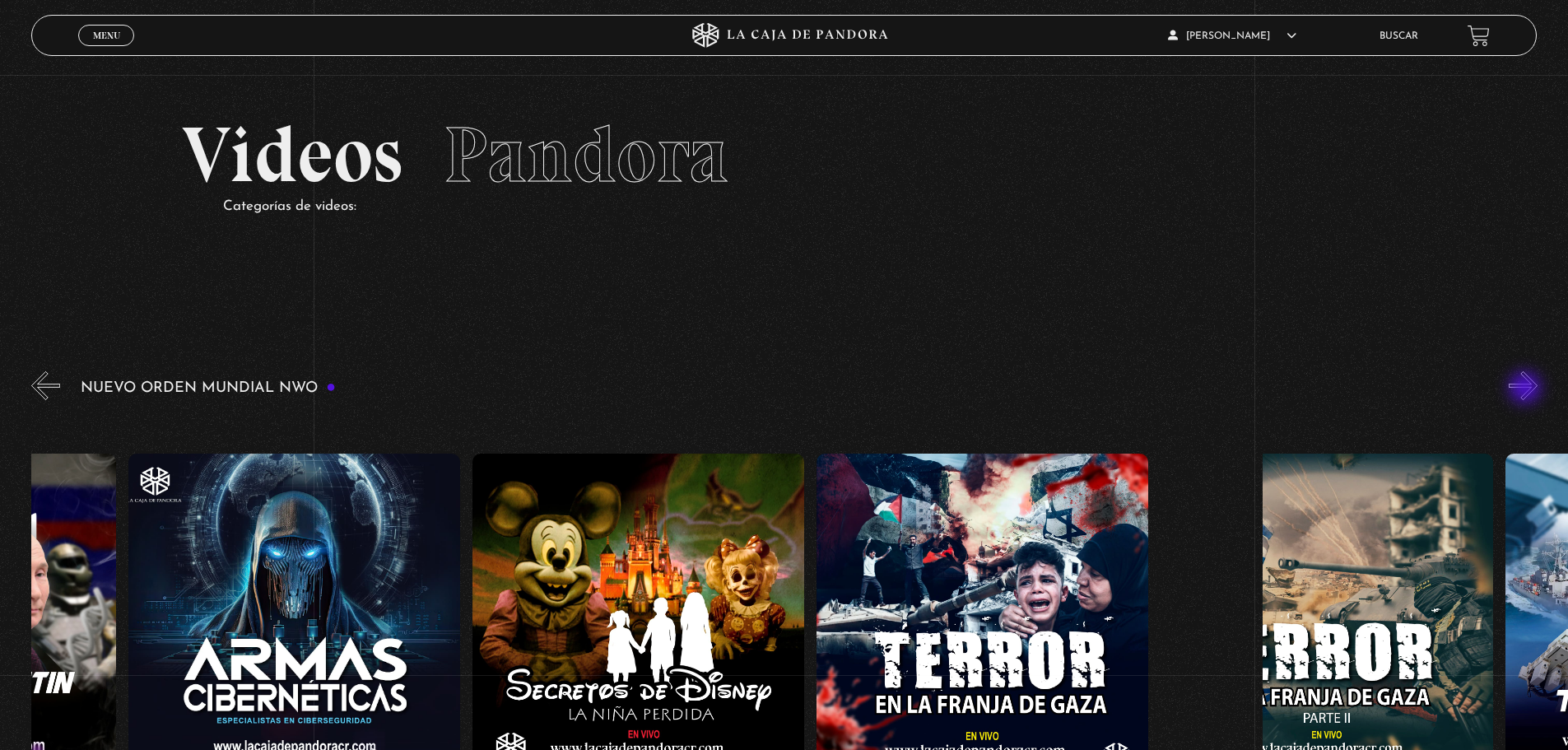
click at [1527, 390] on button "»" at bounding box center [1523, 386] width 29 height 29
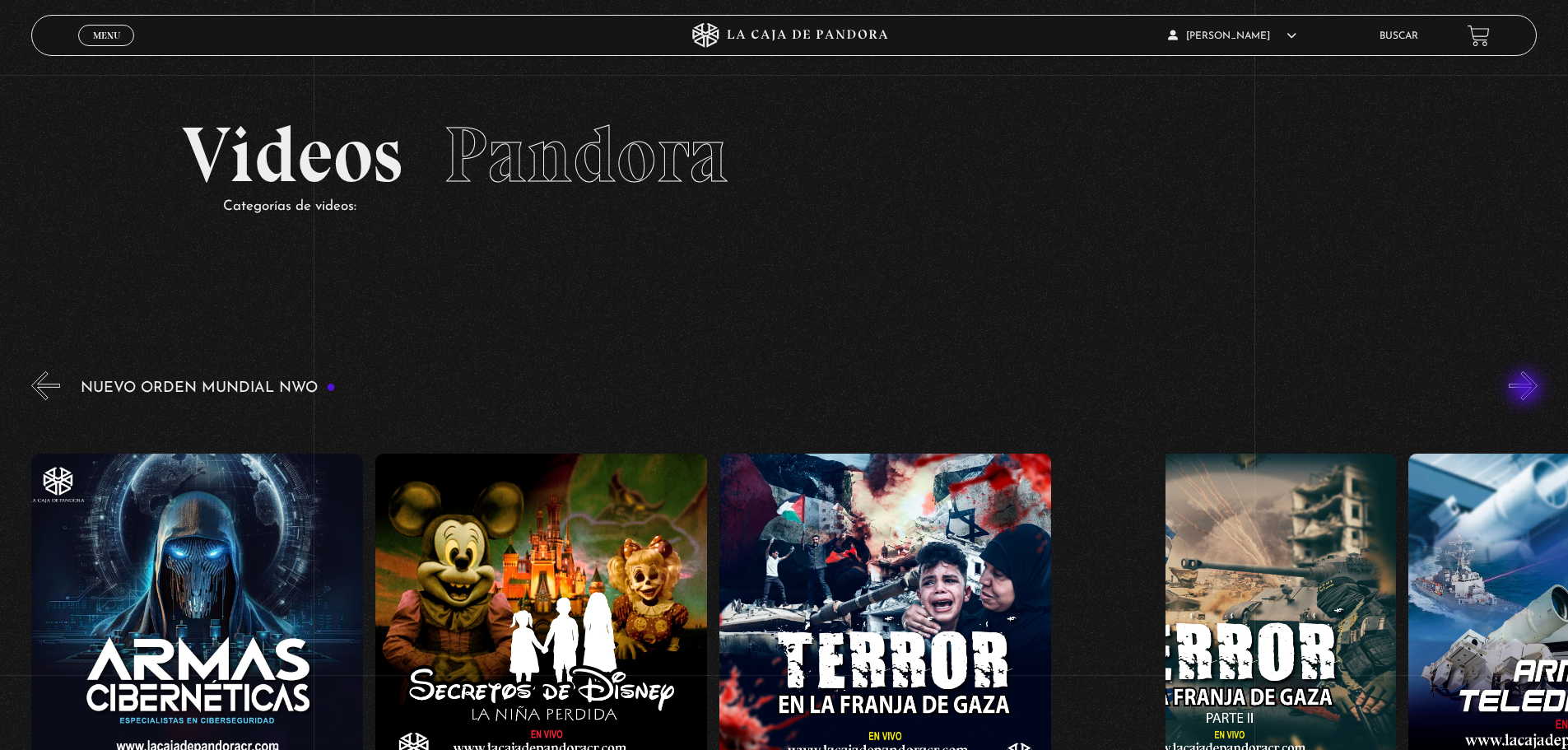
click at [1527, 390] on button "»" at bounding box center [1523, 386] width 29 height 29
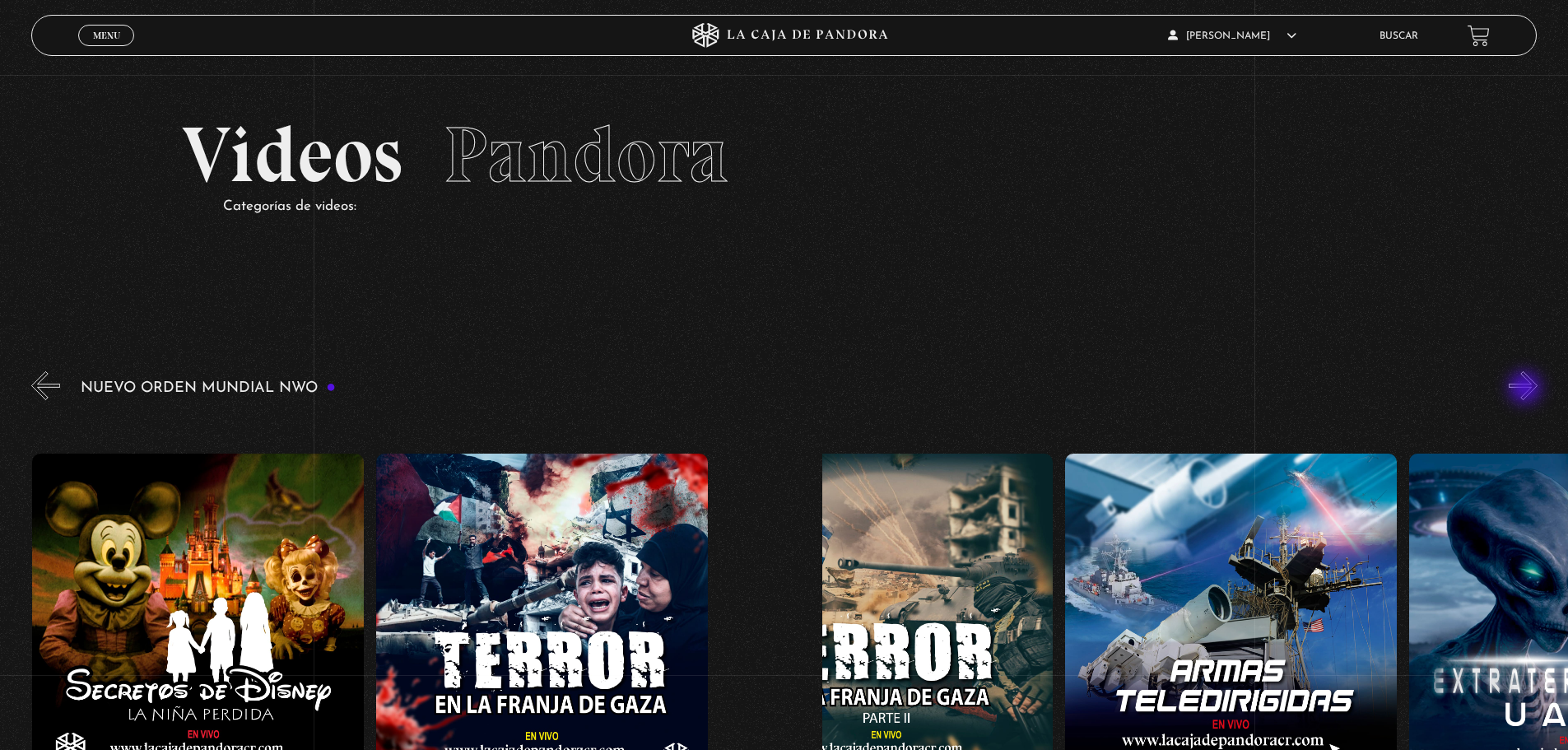
click at [1527, 390] on button "»" at bounding box center [1523, 386] width 29 height 29
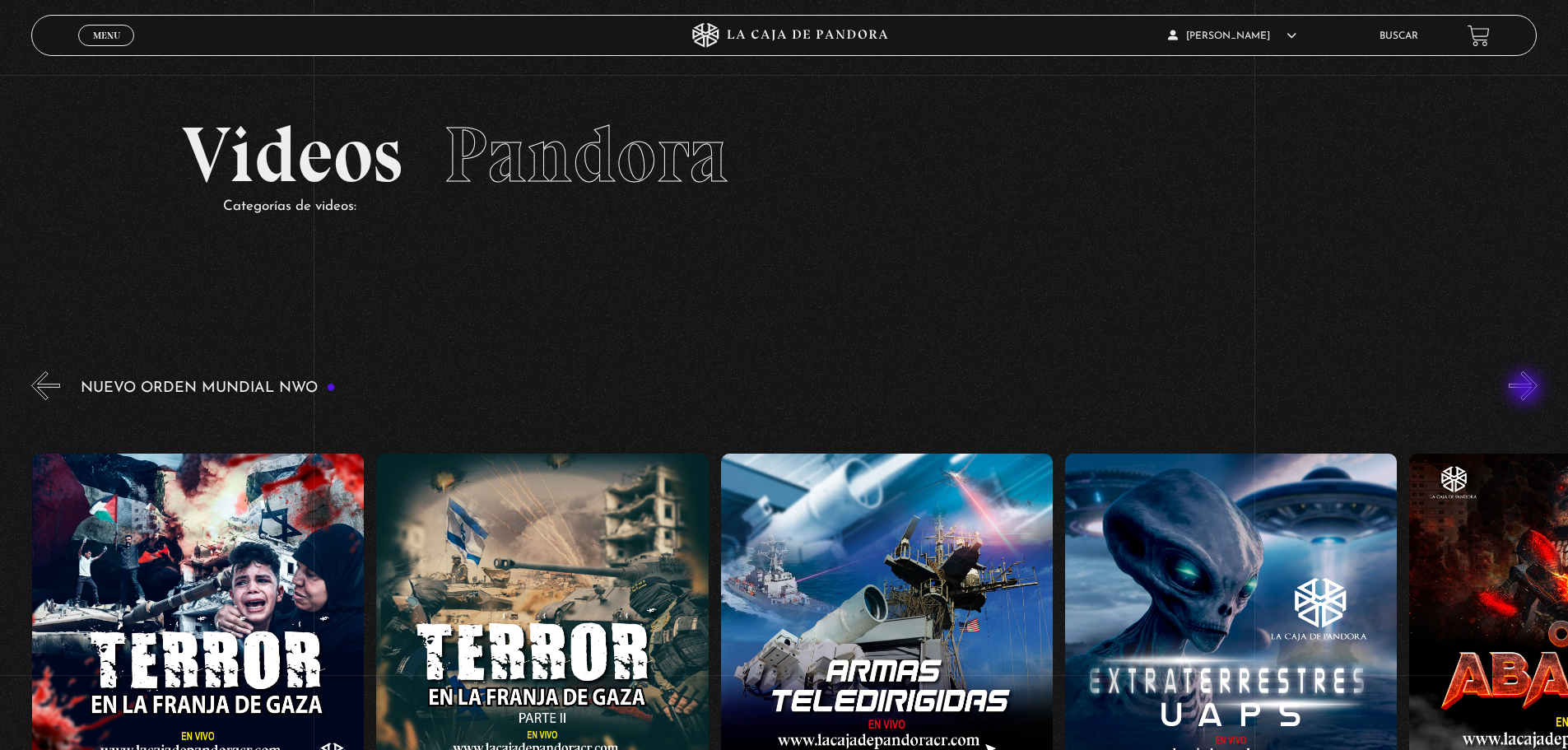
scroll to position [0, 7917]
click at [1527, 390] on button "»" at bounding box center [1523, 386] width 29 height 29
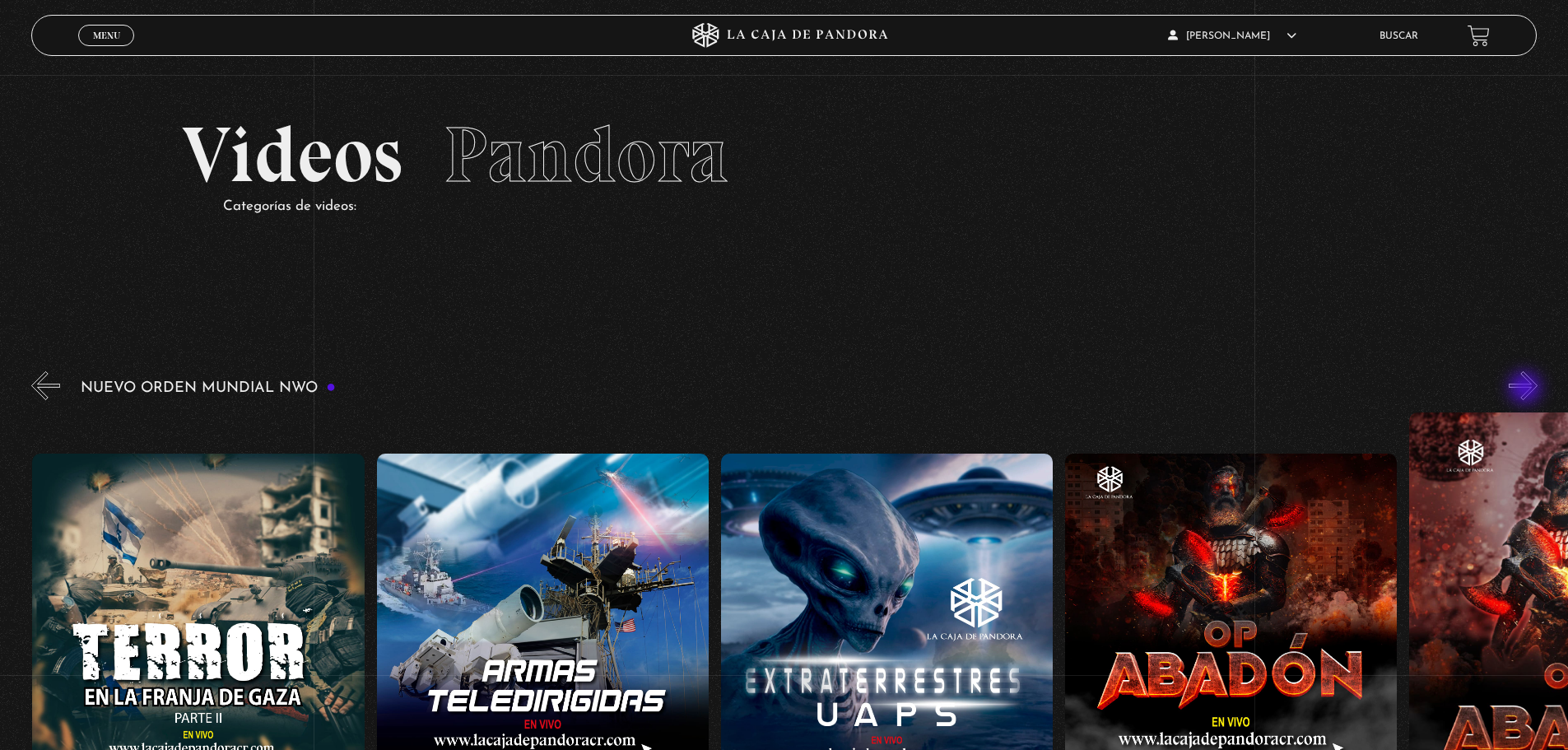
scroll to position [0, 8261]
click at [1527, 390] on button "»" at bounding box center [1523, 386] width 29 height 29
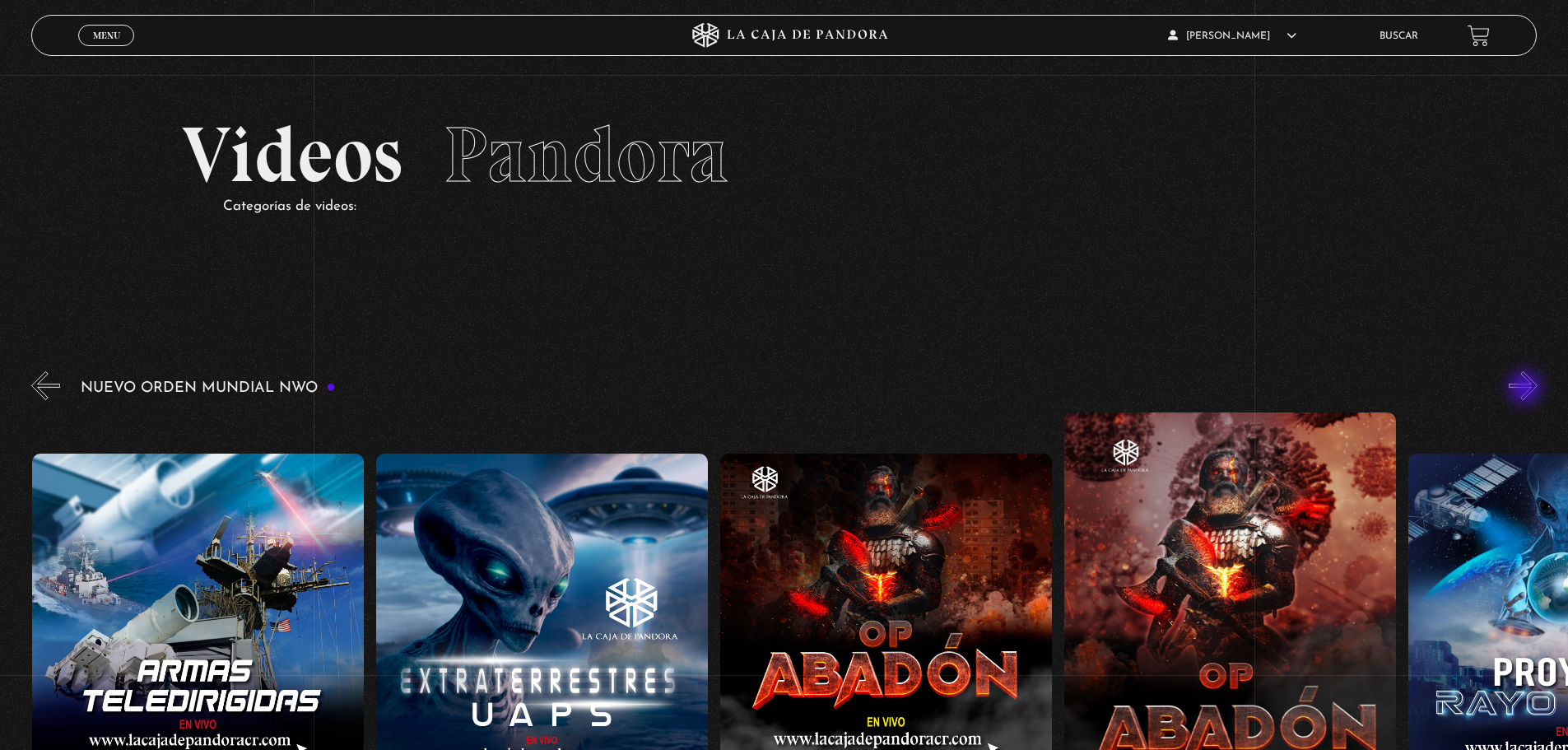
click at [1527, 390] on button "»" at bounding box center [1523, 386] width 29 height 29
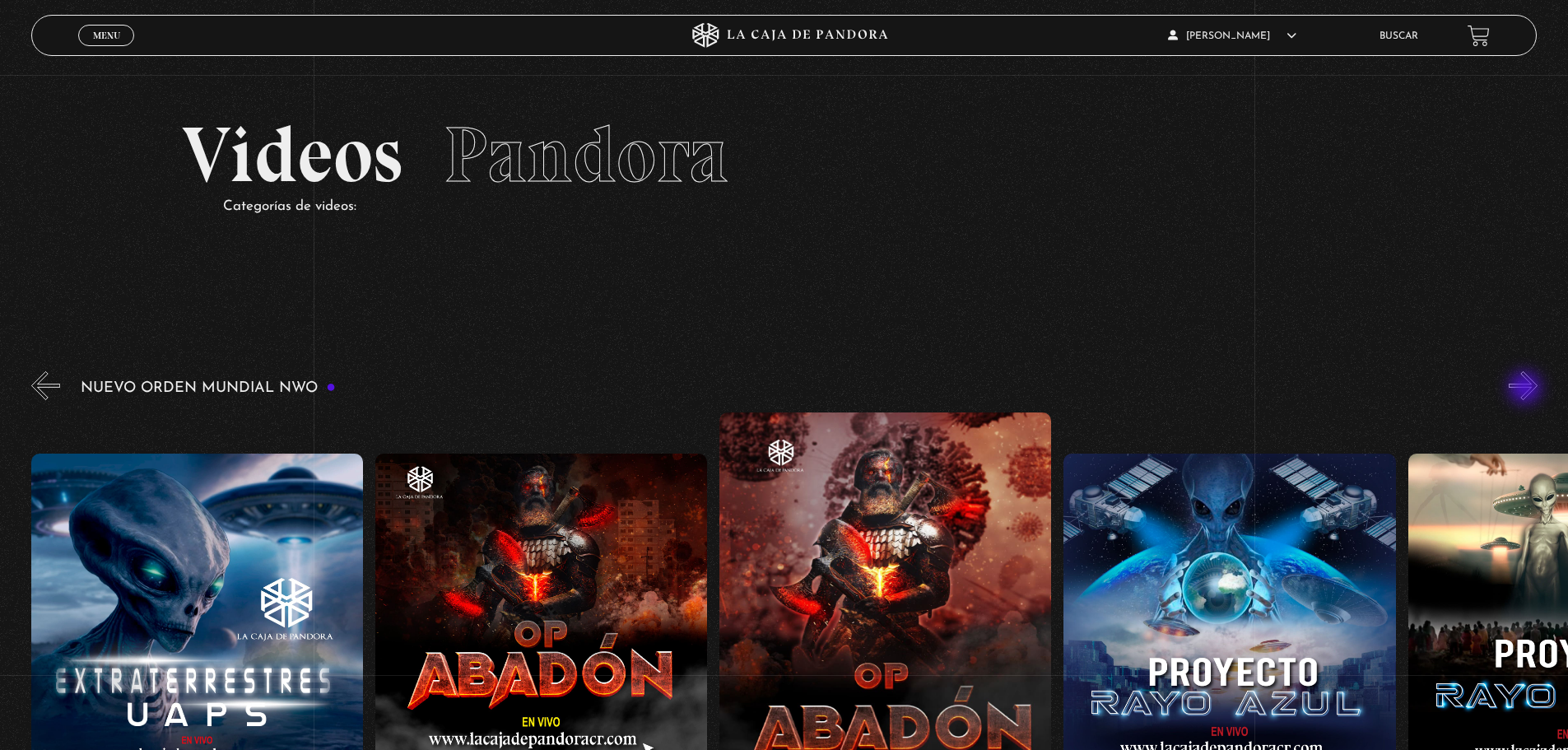
click at [1527, 390] on button "»" at bounding box center [1523, 386] width 29 height 29
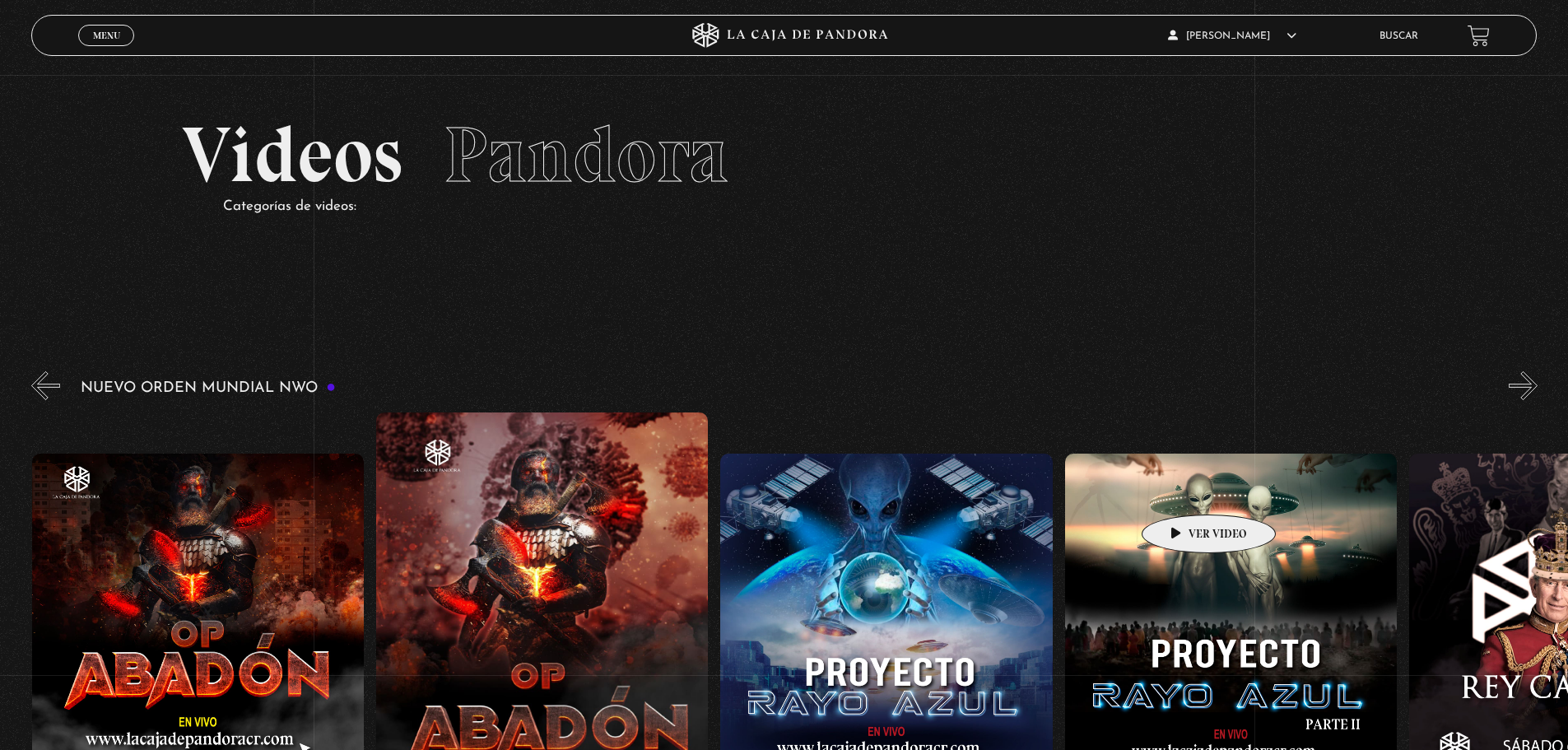
scroll to position [0, 9293]
click at [1195, 545] on figure at bounding box center [1230, 620] width 331 height 332
click at [1201, 580] on figure at bounding box center [1230, 620] width 331 height 332
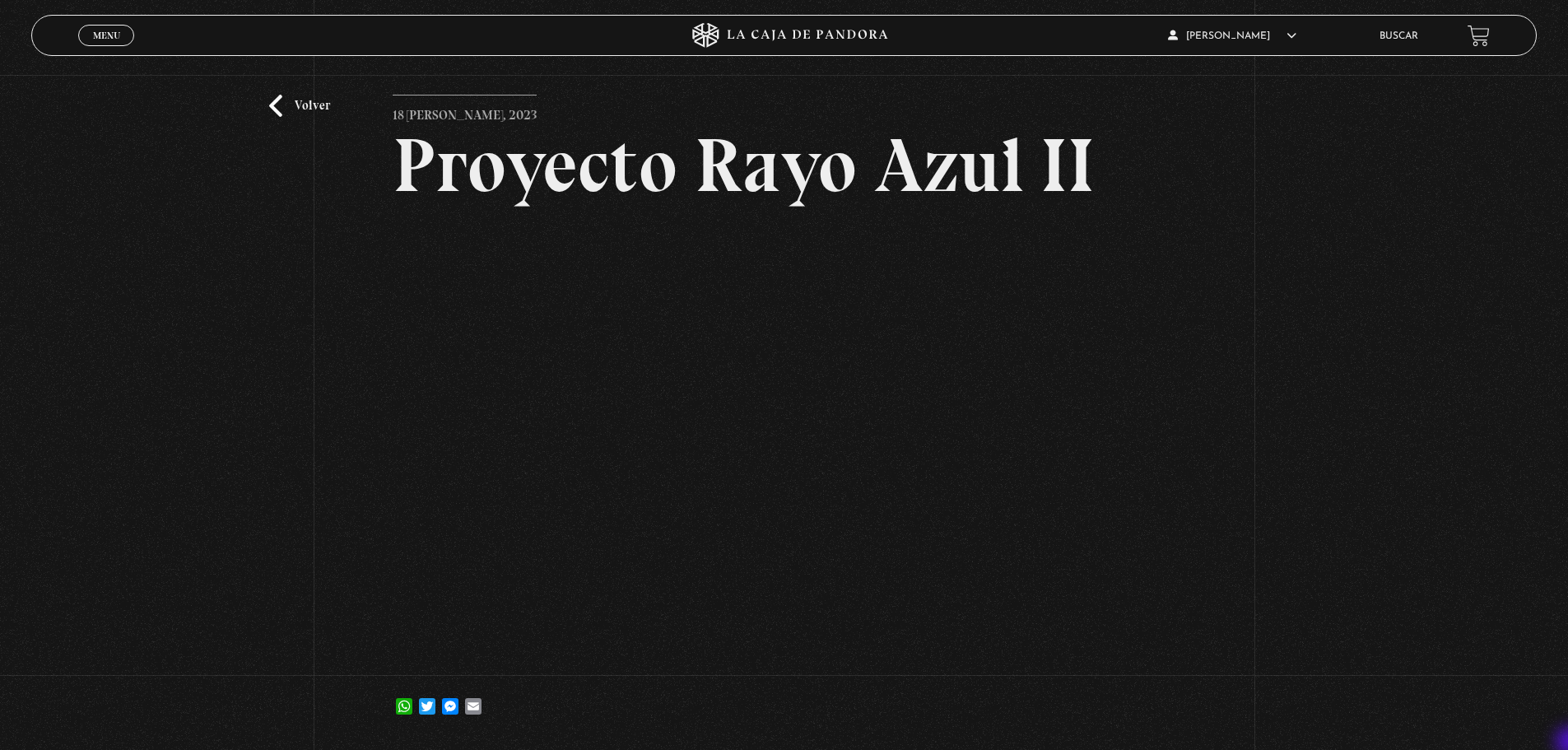
scroll to position [66, 0]
